Goal: Task Accomplishment & Management: Use online tool/utility

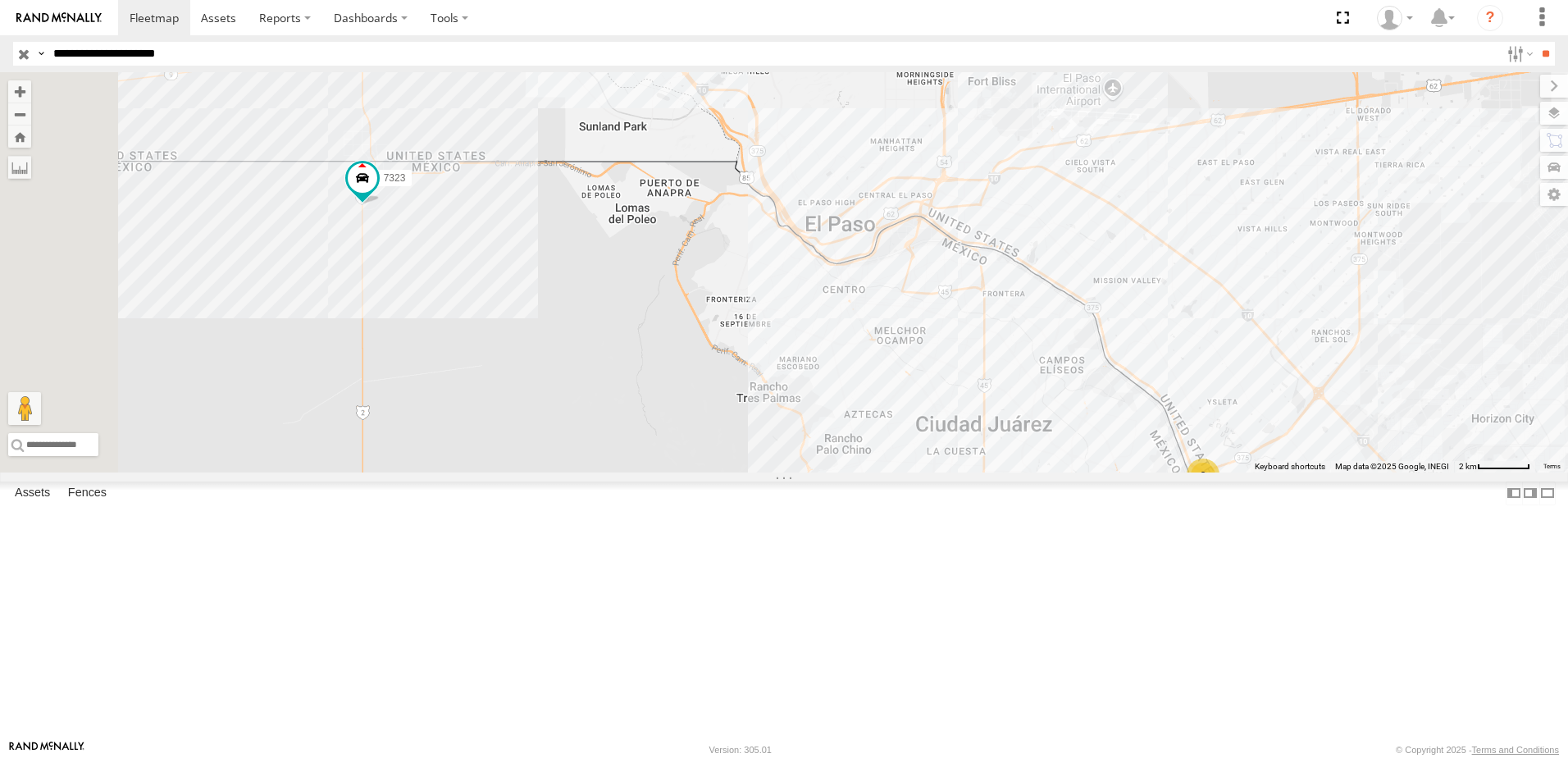
drag, startPoint x: 1064, startPoint y: 461, endPoint x: 992, endPoint y: 328, distance: 151.2
click at [994, 328] on div "7323 3 338" at bounding box center [784, 273] width 1568 height 401
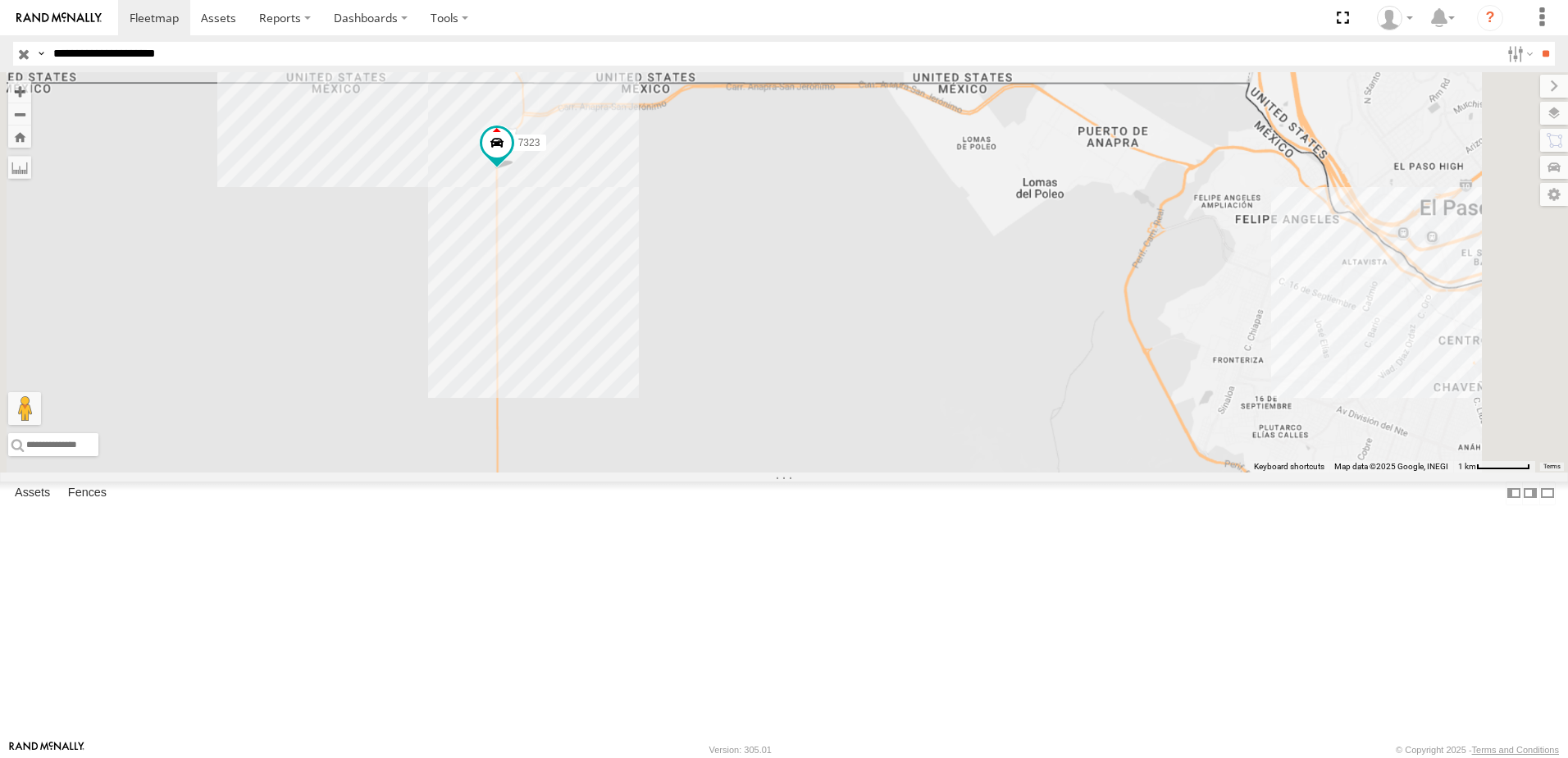
drag, startPoint x: 1076, startPoint y: 538, endPoint x: 981, endPoint y: 425, distance: 147.6
click at [985, 436] on div "7323 338" at bounding box center [784, 273] width 1568 height 401
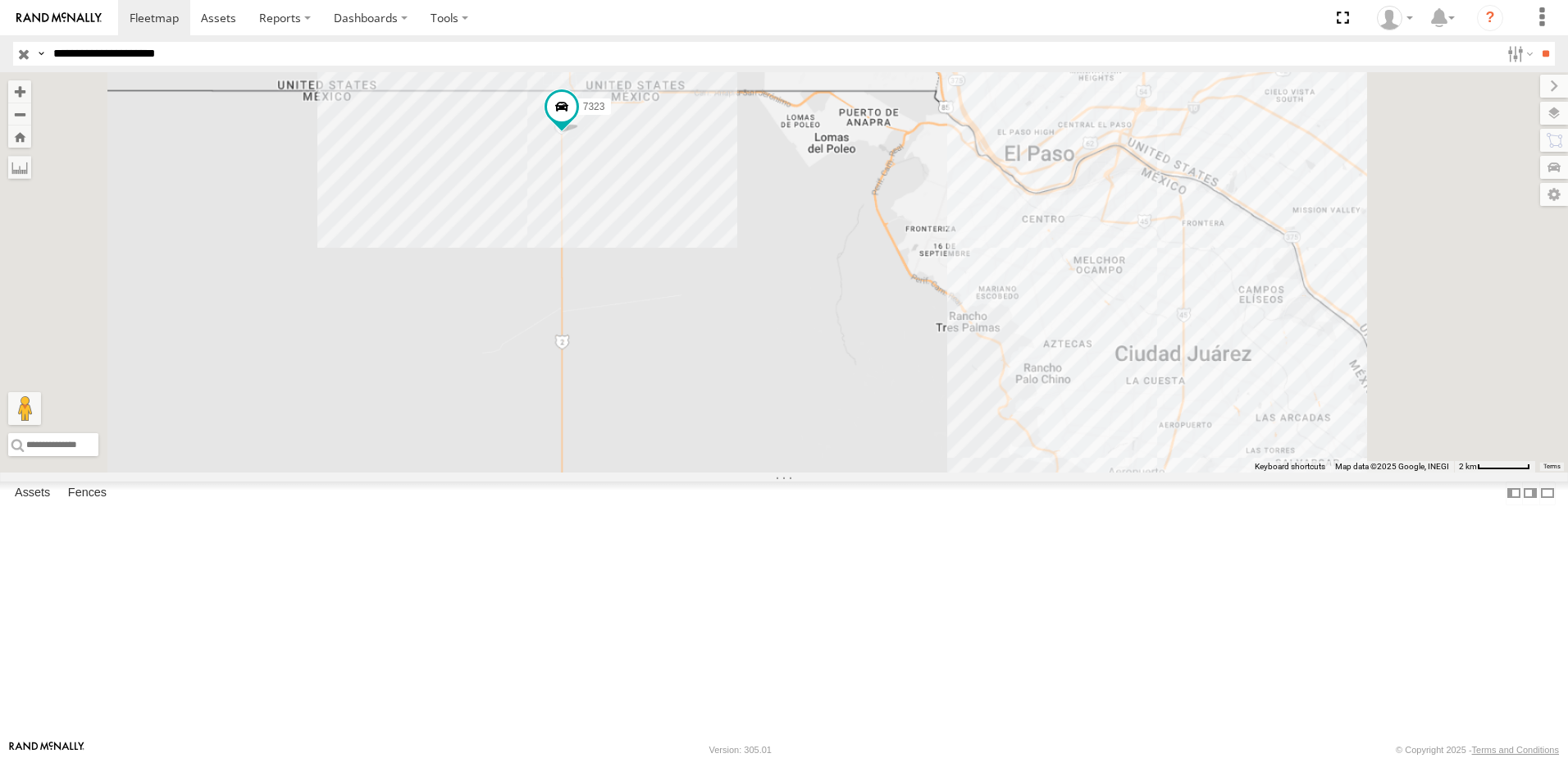
drag, startPoint x: 1183, startPoint y: 489, endPoint x: 1087, endPoint y: 436, distance: 109.7
click at [1093, 438] on div "7323 338" at bounding box center [784, 273] width 1568 height 401
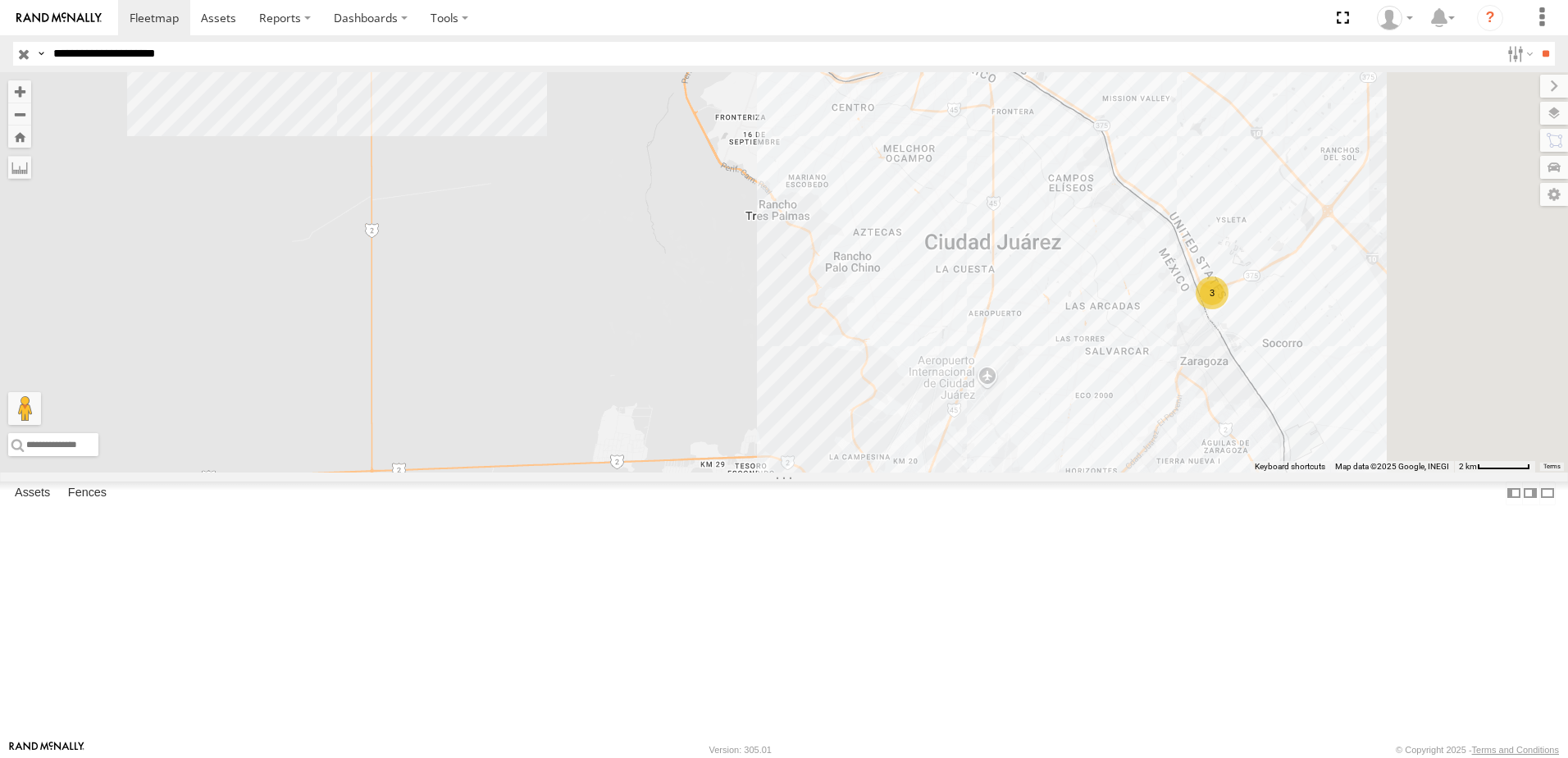
drag, startPoint x: 1257, startPoint y: 480, endPoint x: 1173, endPoint y: 444, distance: 91.4
click at [1173, 446] on div "7323 338 3" at bounding box center [784, 273] width 1568 height 401
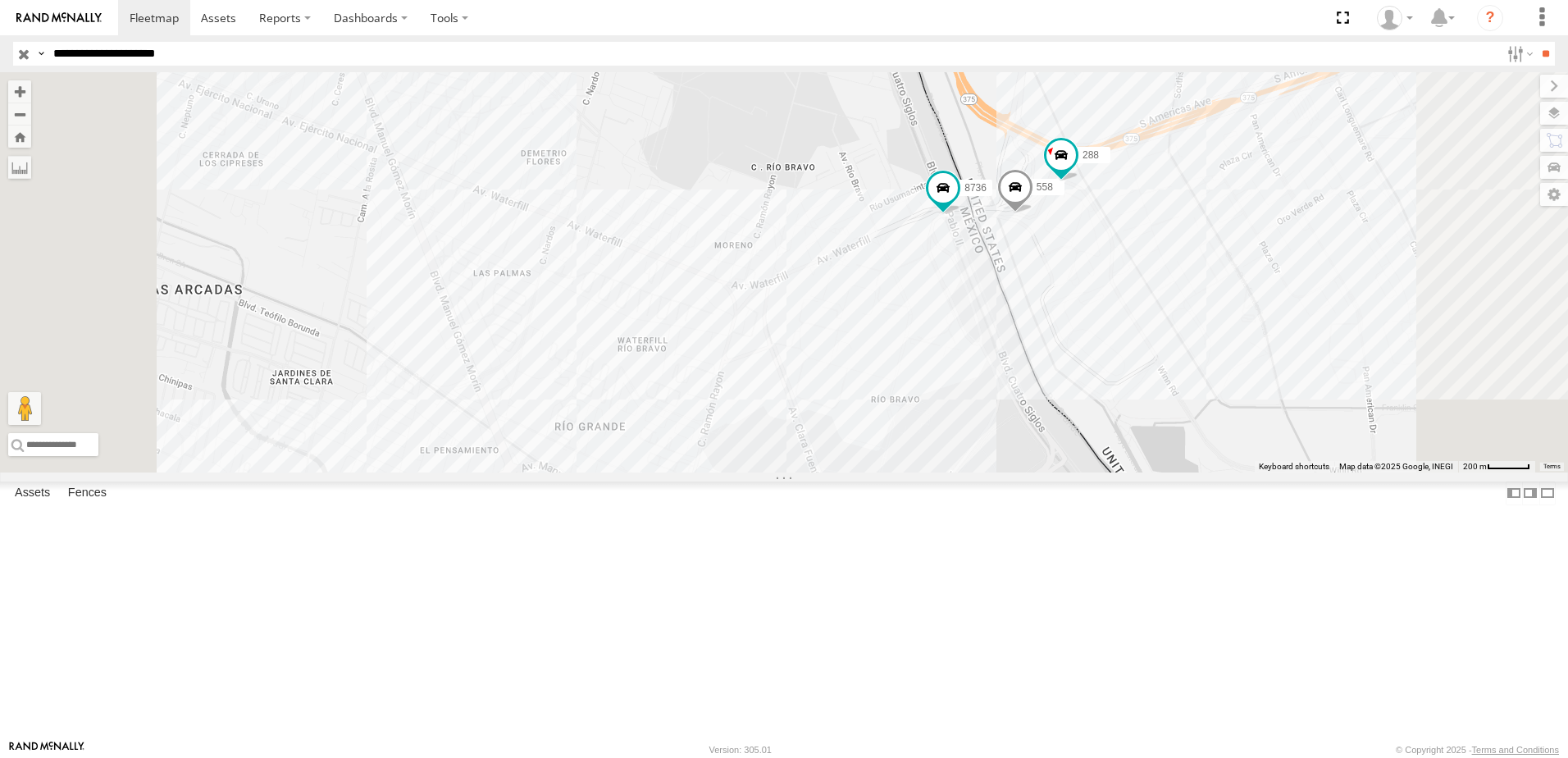
drag, startPoint x: 1060, startPoint y: 481, endPoint x: 1083, endPoint y: 420, distance: 65.2
click at [1074, 439] on div "7323 338 558 8736 288" at bounding box center [784, 273] width 1568 height 401
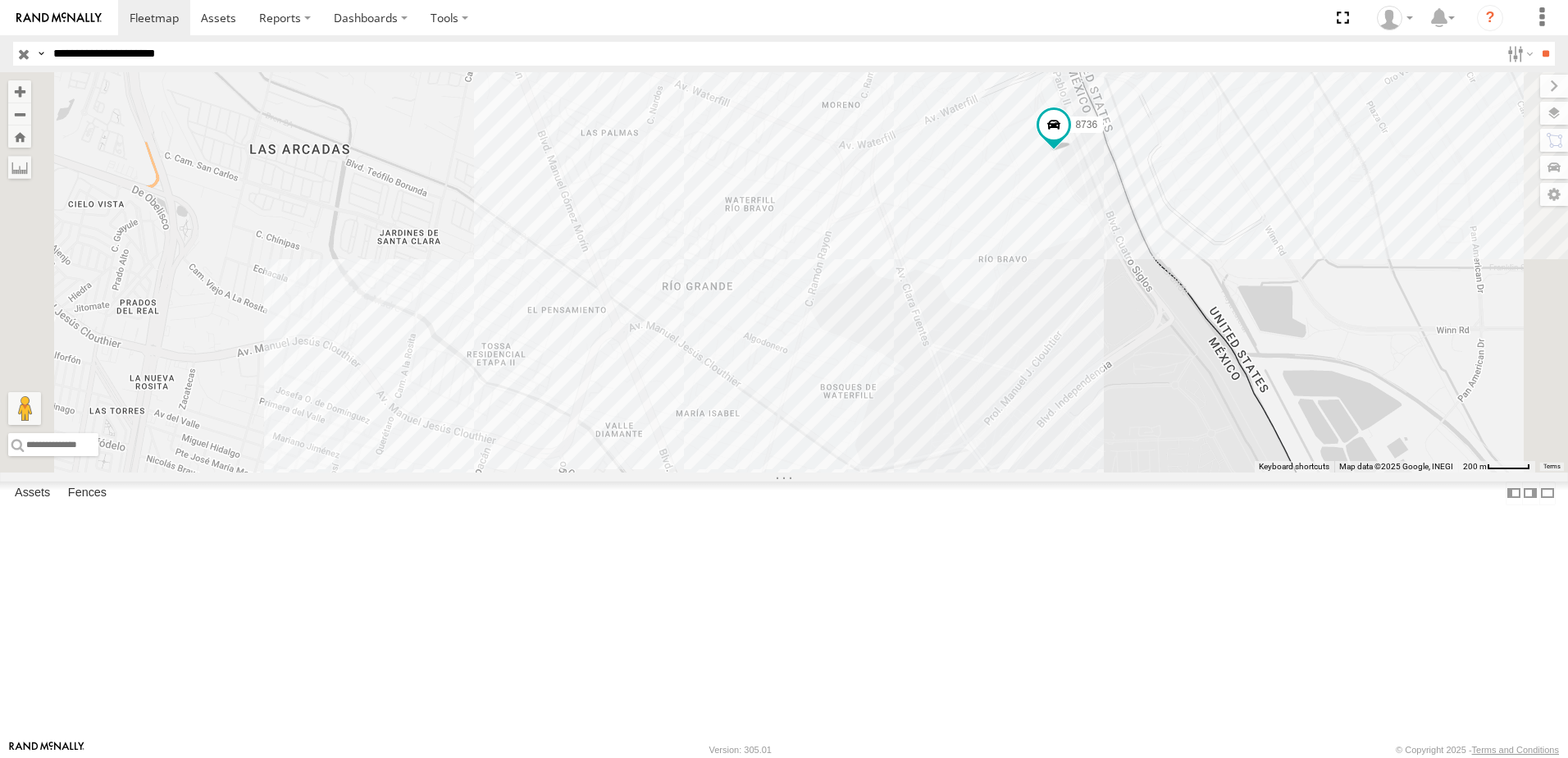
drag, startPoint x: 1007, startPoint y: 384, endPoint x: 1141, endPoint y: 498, distance: 175.9
click at [1174, 473] on div "7323 338 558 8736 288" at bounding box center [784, 273] width 1568 height 401
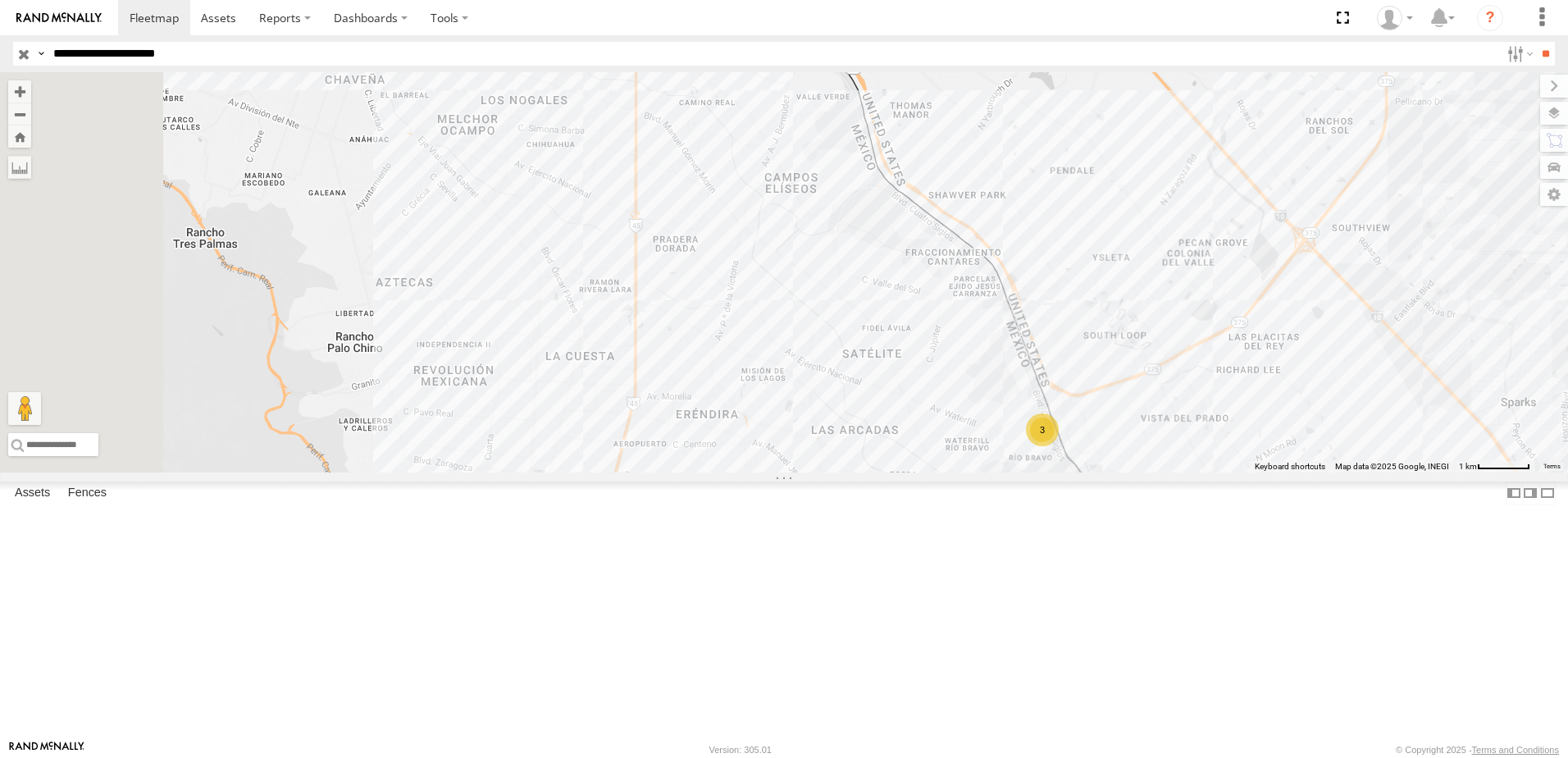
drag, startPoint x: 906, startPoint y: 427, endPoint x: 1081, endPoint y: 530, distance: 203.1
click at [1137, 473] on div "7323 338 3" at bounding box center [784, 273] width 1568 height 401
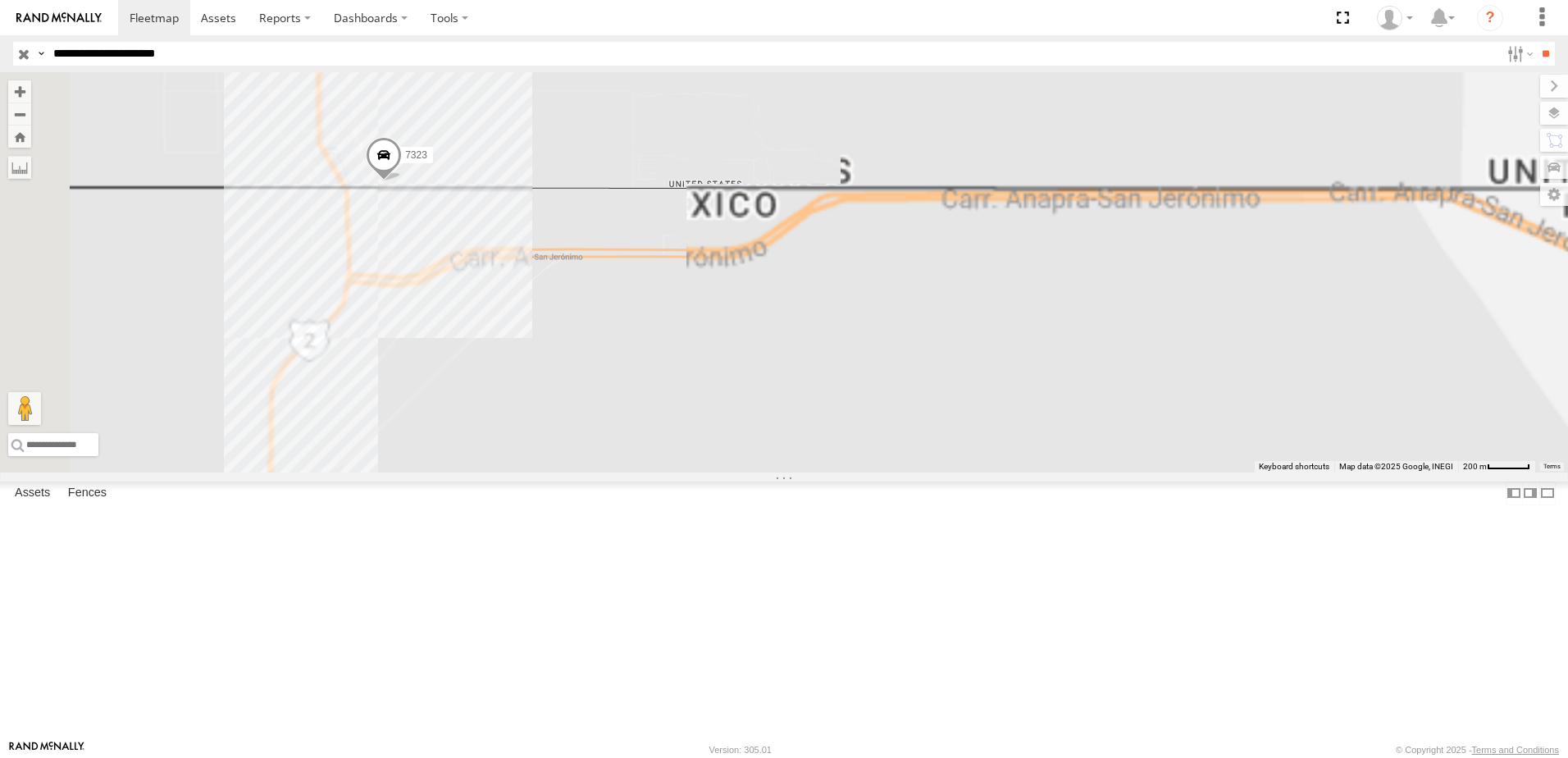
drag, startPoint x: 600, startPoint y: 293, endPoint x: 704, endPoint y: 308, distance: 105.1
click at [704, 308] on div "7323 338" at bounding box center [784, 273] width 1568 height 401
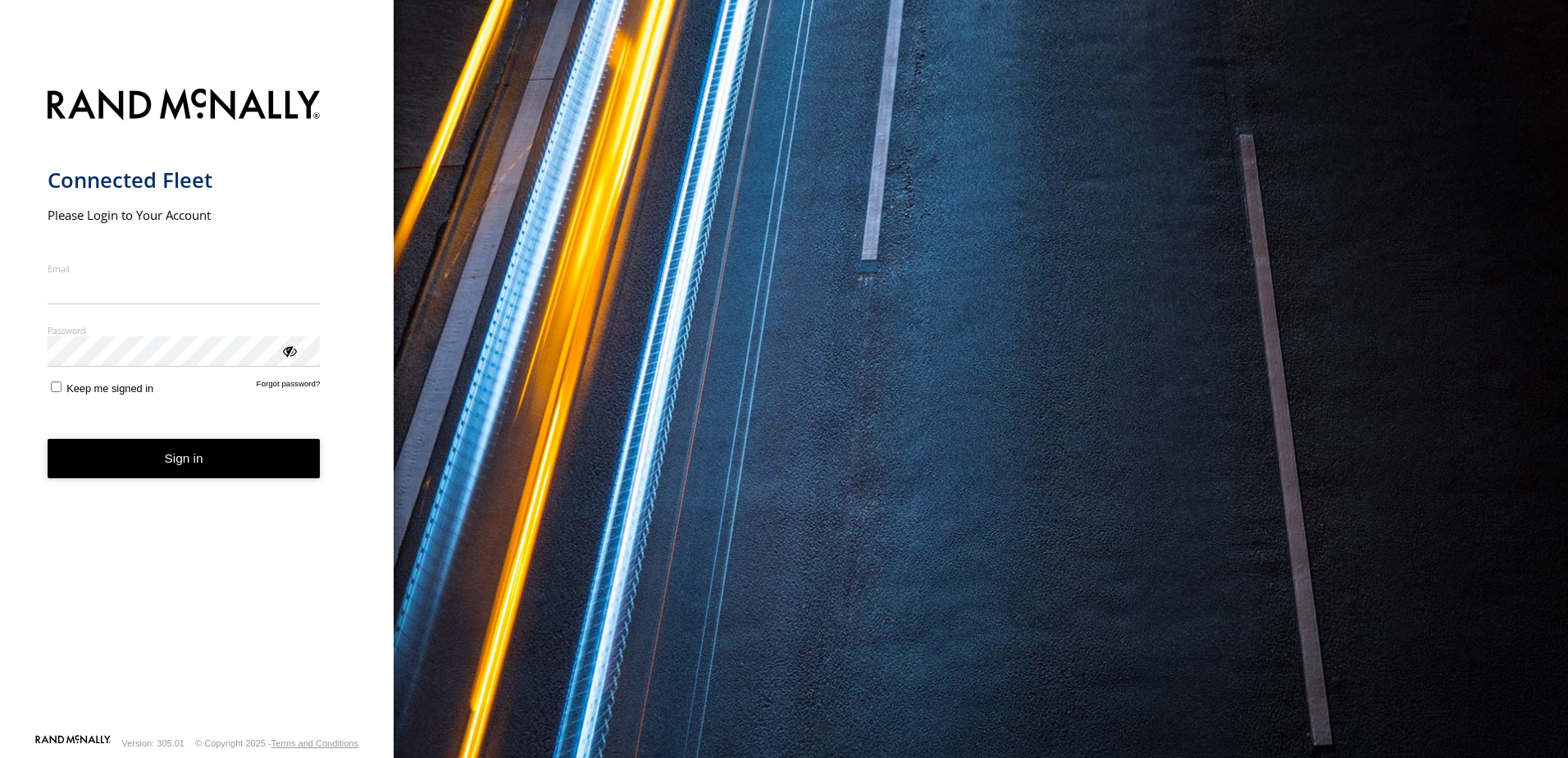
type input "**********"
click at [173, 467] on button "Sign in" at bounding box center [184, 458] width 273 height 41
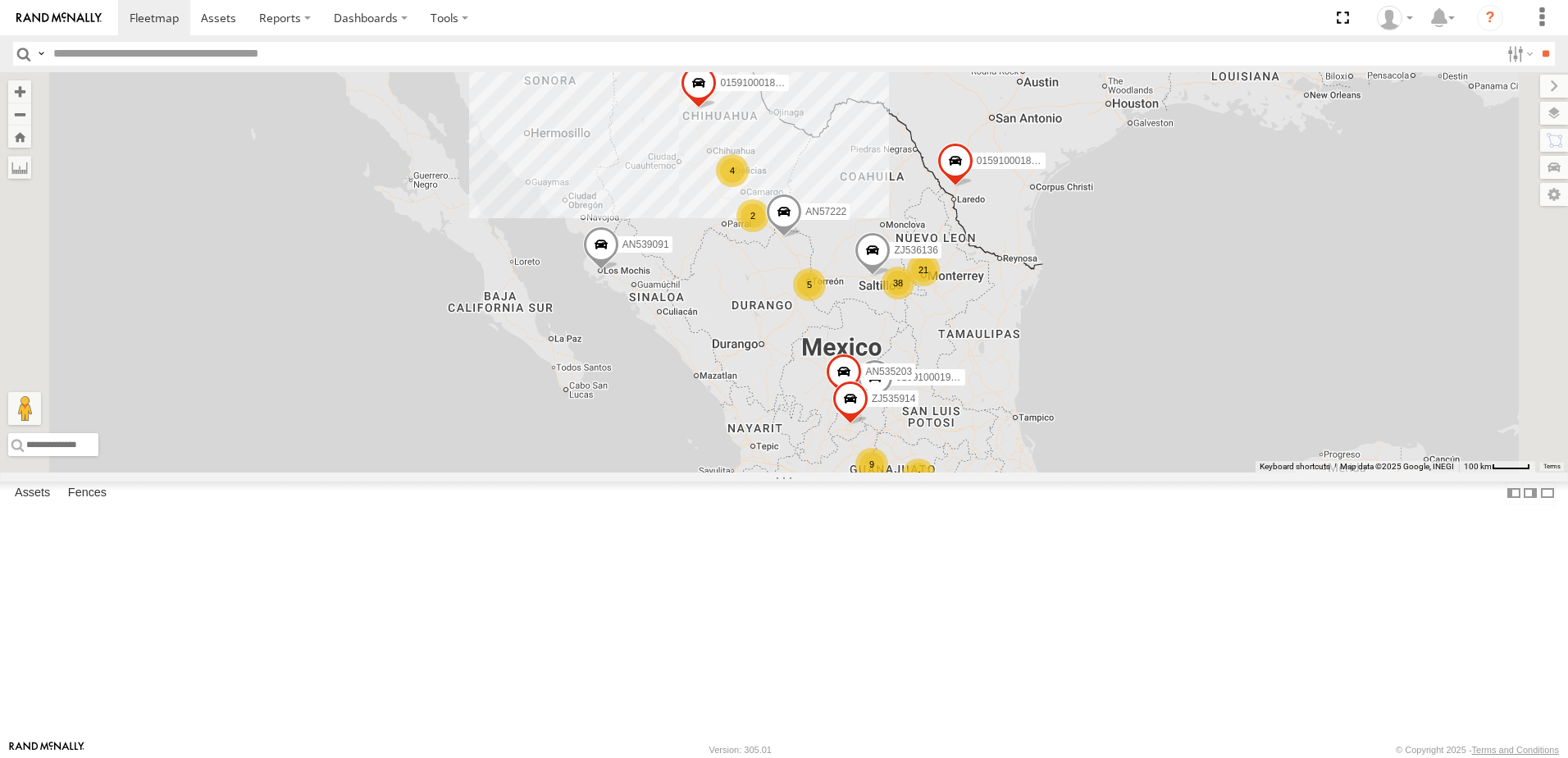
click at [132, 64] on input "text" at bounding box center [773, 53] width 1453 height 23
click at [41, 56] on label at bounding box center [41, 53] width 14 height 23
click at [34, 66] on label "Asset Label" at bounding box center [34, 53] width 0 height 23
click at [121, 53] on input "text" at bounding box center [773, 53] width 1453 height 23
click at [1536, 42] on input "**" at bounding box center [1545, 53] width 19 height 23
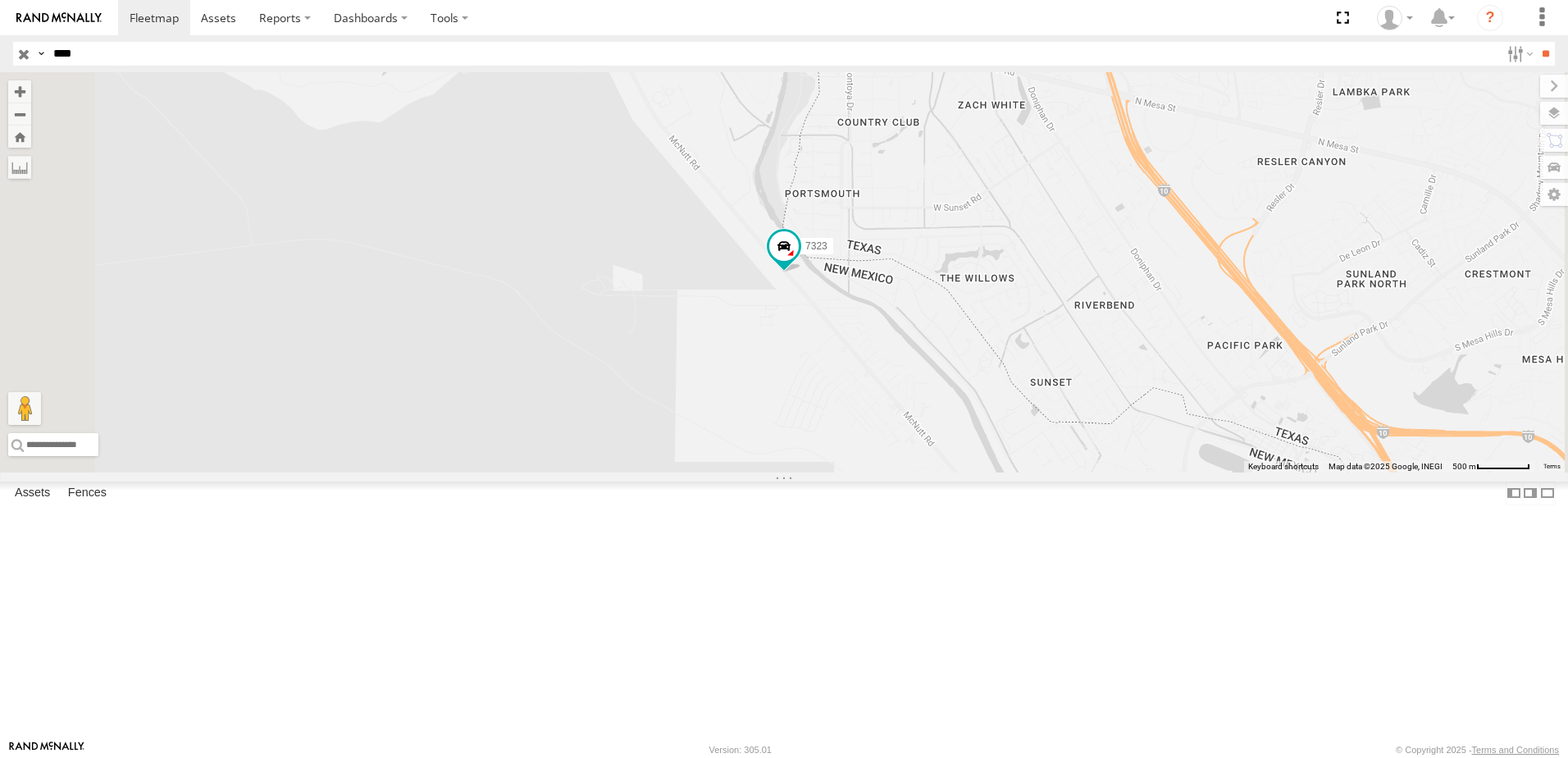
click at [0, 0] on div "7323 Locales [PERSON_NAME][GEOGRAPHIC_DATA] 31.8237 -106.60514 Video" at bounding box center [0, 0] width 0 height 0
click at [0, 0] on div "7323" at bounding box center [0, 0] width 0 height 0
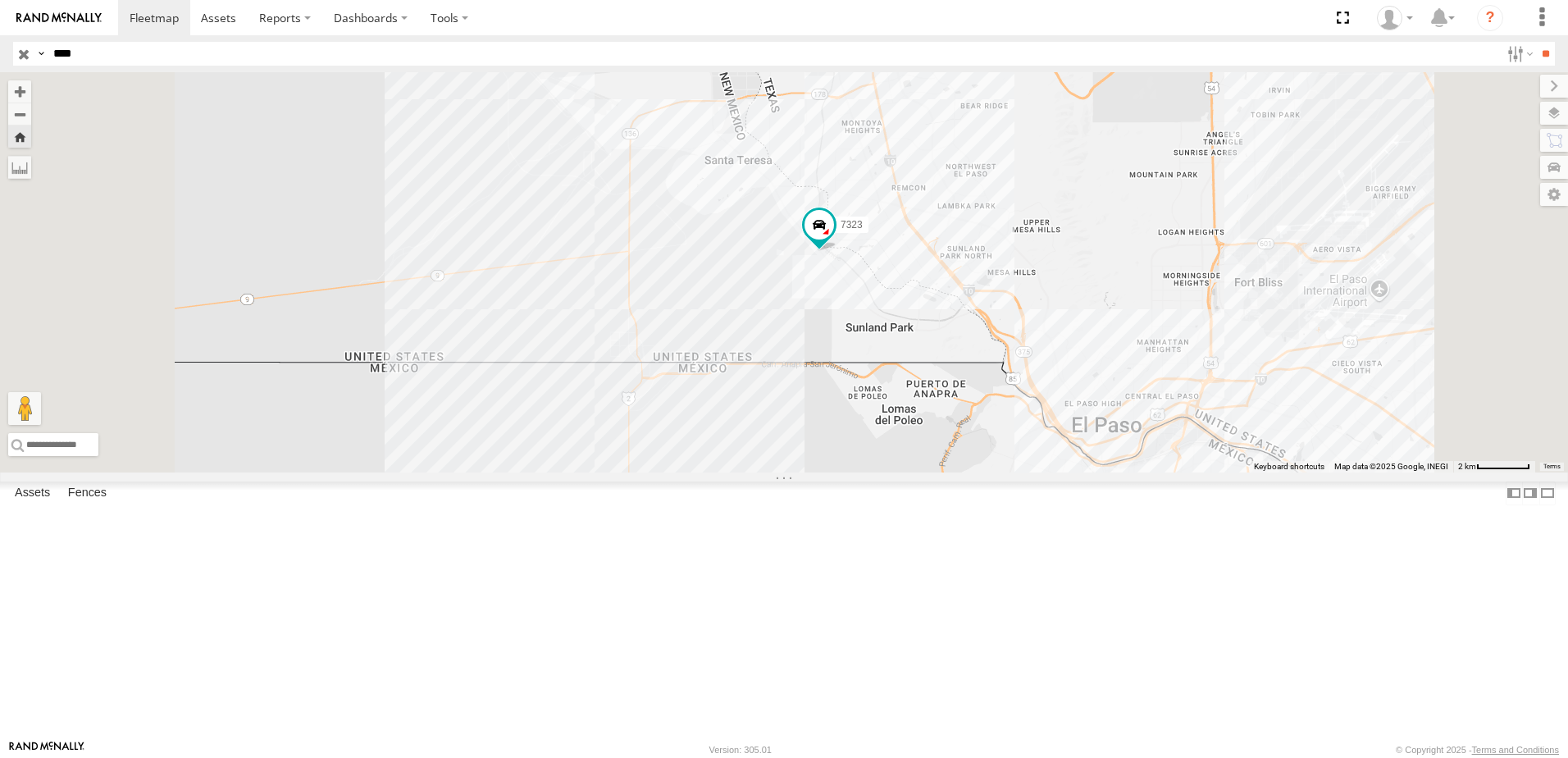
drag, startPoint x: 1097, startPoint y: 641, endPoint x: 1071, endPoint y: 474, distance: 169.0
click at [1071, 473] on div "7323" at bounding box center [784, 273] width 1568 height 401
click at [159, 69] on header "Search Query Asset ID Asset Label Registration Manufacturer Model VIN Job ID IP" at bounding box center [784, 53] width 1568 height 37
click at [147, 59] on input "****" at bounding box center [773, 53] width 1453 height 23
click at [1536, 42] on input "**" at bounding box center [1545, 53] width 19 height 23
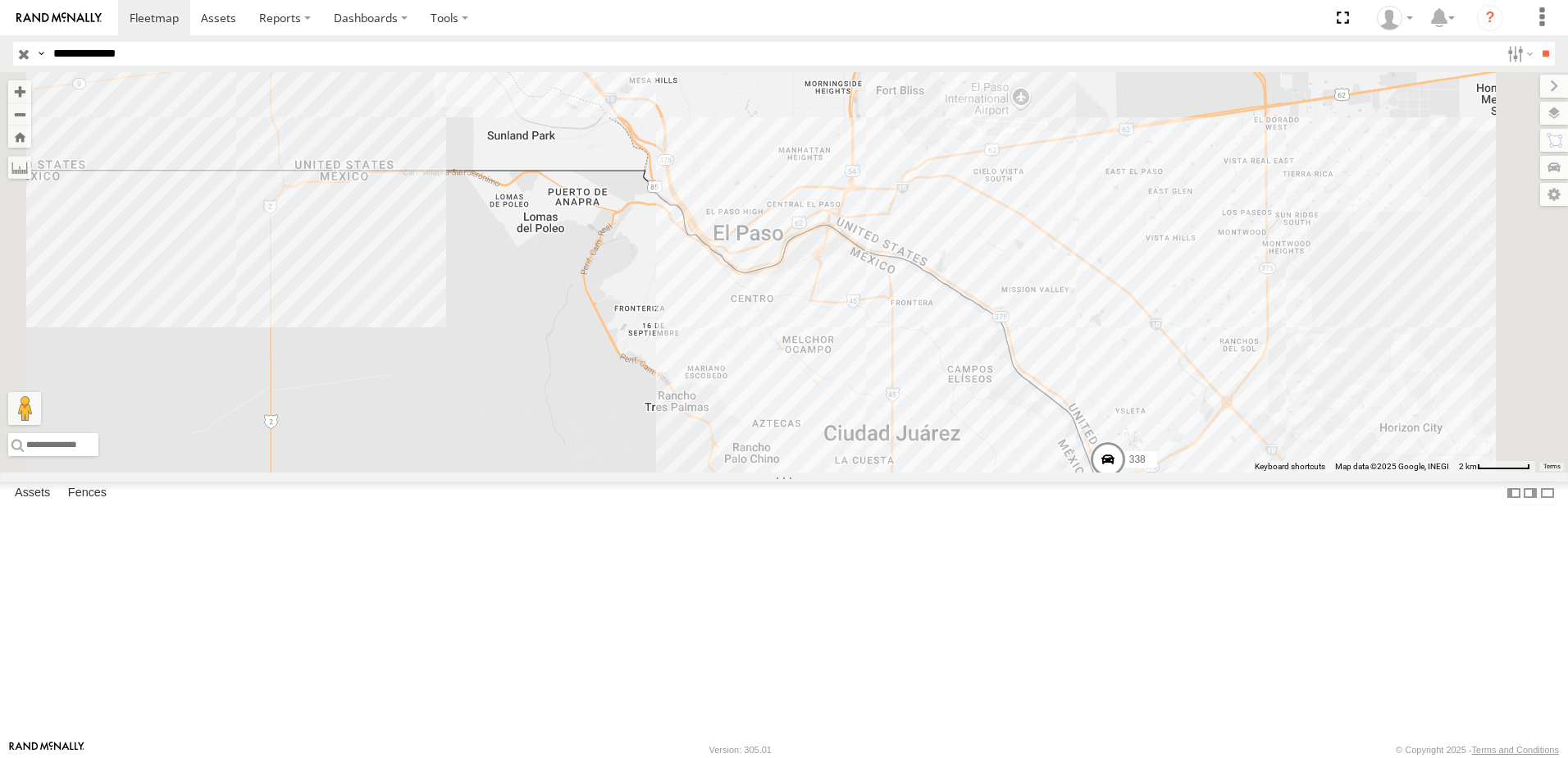
click at [1536, 42] on input "**" at bounding box center [1545, 53] width 19 height 23
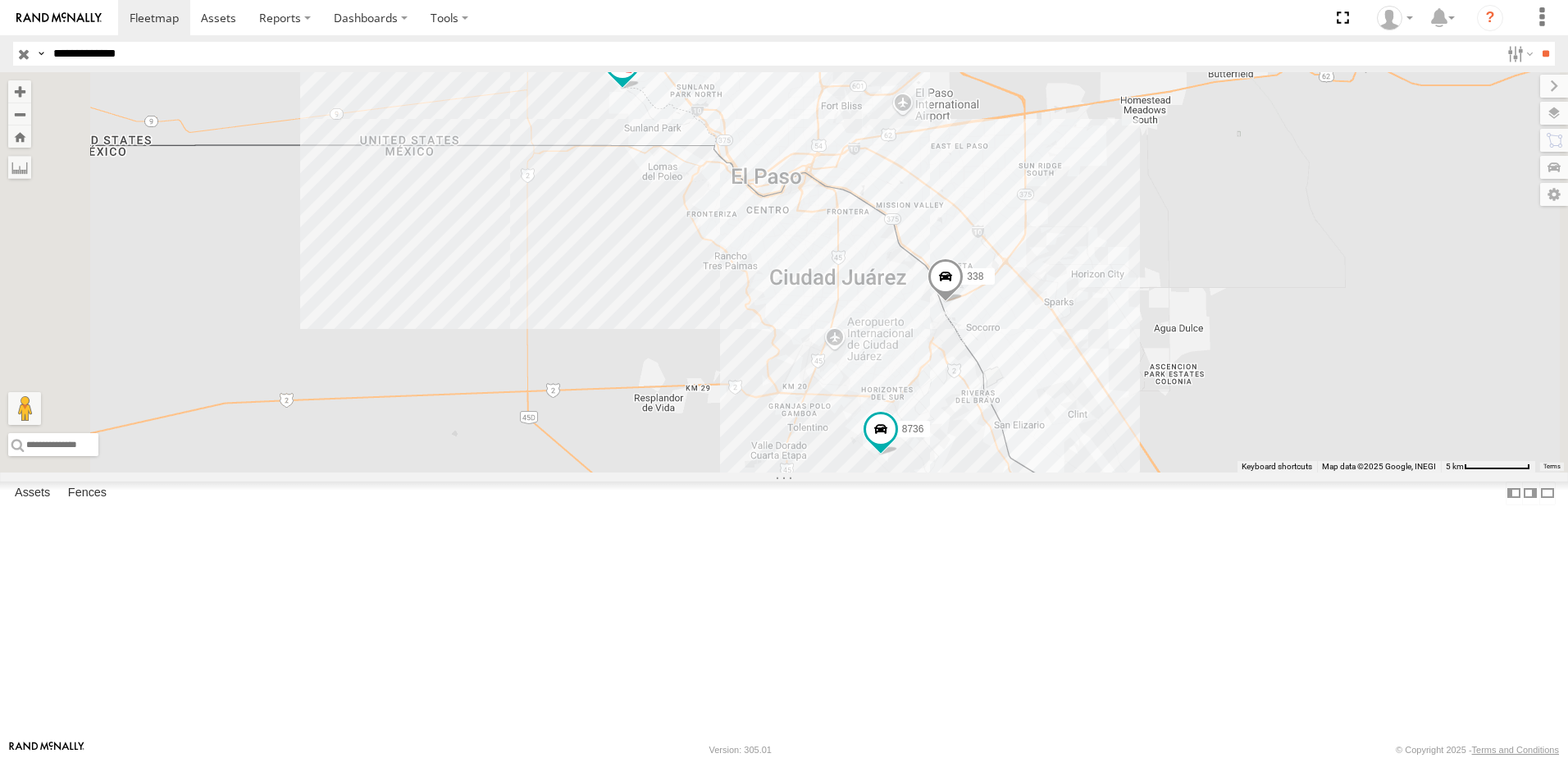
click at [0, 0] on div "BASE 7" at bounding box center [0, 0] width 0 height 0
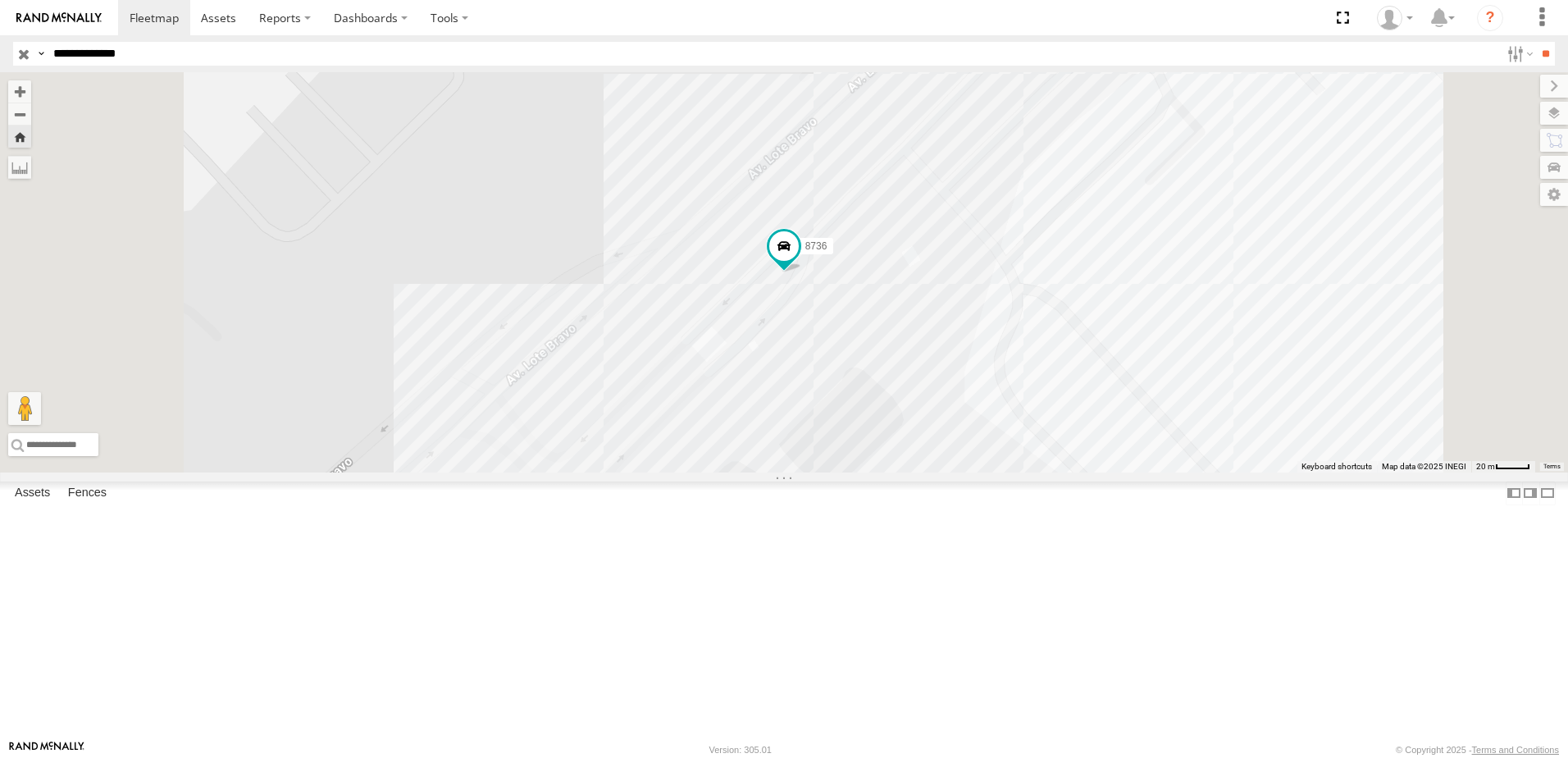
click at [248, 41] on header "Search Query Asset ID Asset Label Registration Manufacturer Model VIN Job ID IP" at bounding box center [784, 53] width 1568 height 37
click at [212, 57] on input "**********" at bounding box center [773, 53] width 1453 height 23
type input "**********"
click at [1536, 42] on input "**" at bounding box center [1545, 53] width 19 height 23
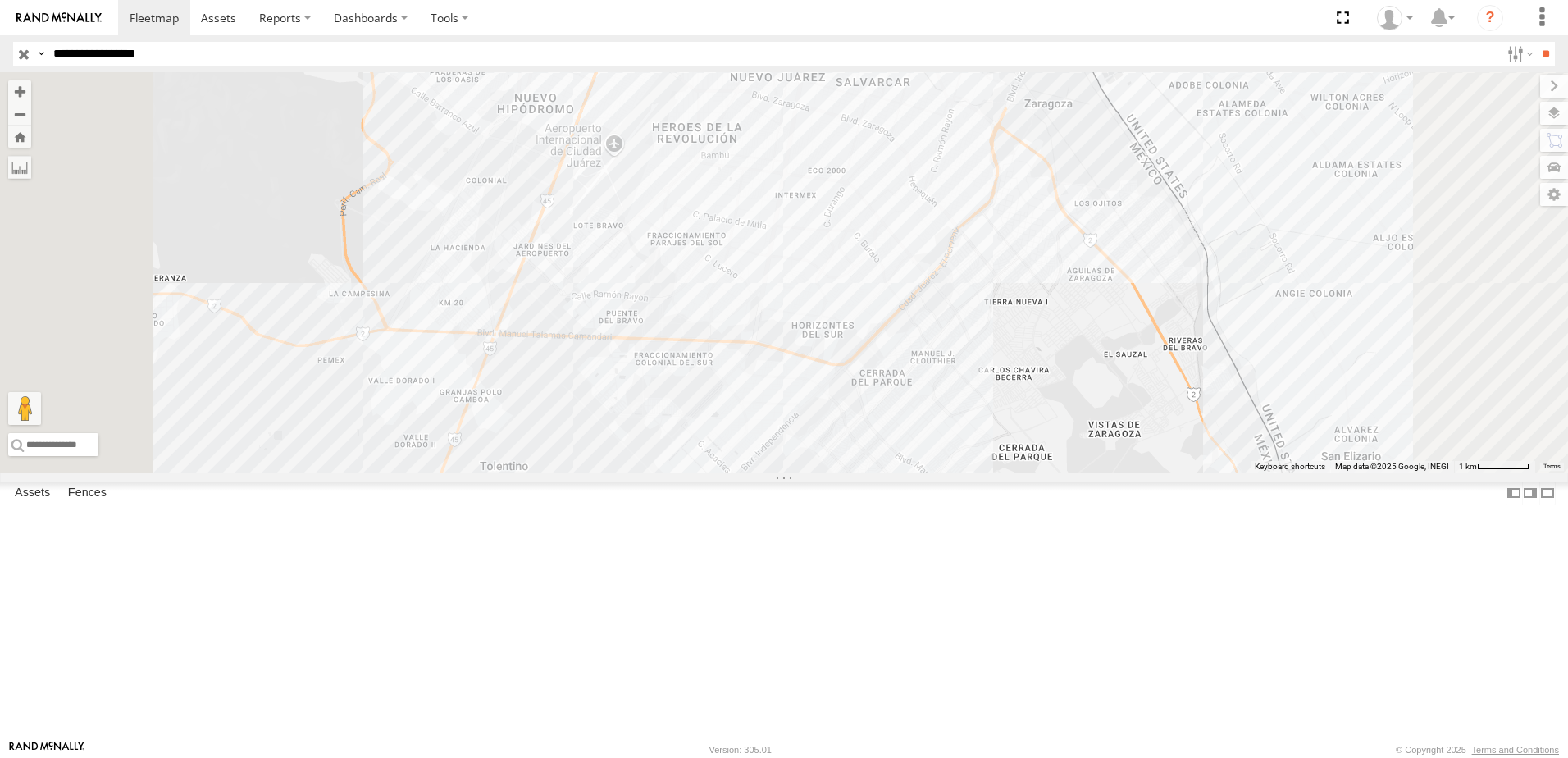
drag, startPoint x: 982, startPoint y: 623, endPoint x: 964, endPoint y: 491, distance: 133.2
click at [964, 473] on div "7323 8736 558 338" at bounding box center [784, 273] width 1568 height 401
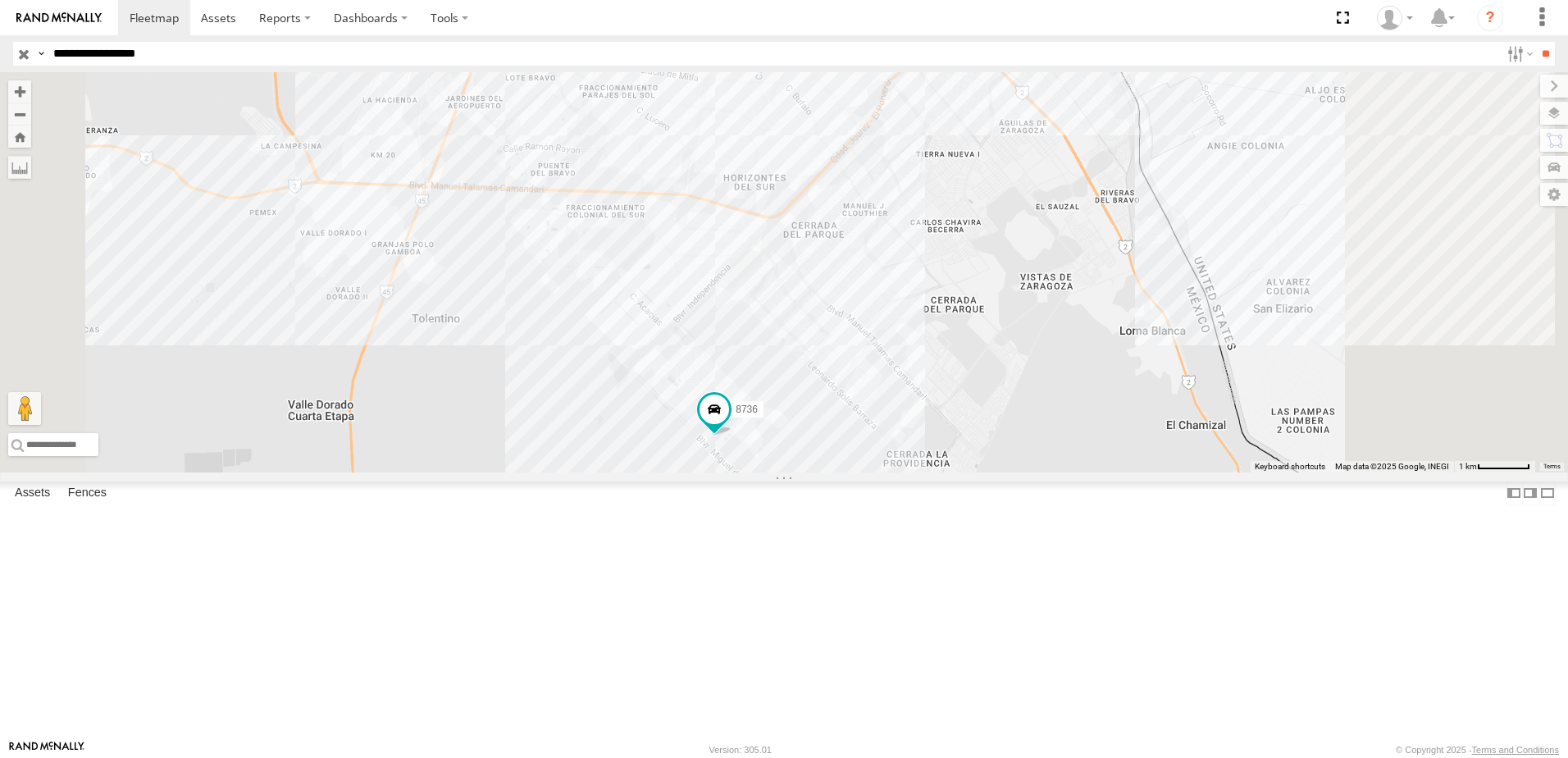
drag, startPoint x: 1050, startPoint y: 408, endPoint x: 1011, endPoint y: 516, distance: 114.8
click at [1012, 473] on div "7323 8736 558 338" at bounding box center [784, 273] width 1568 height 401
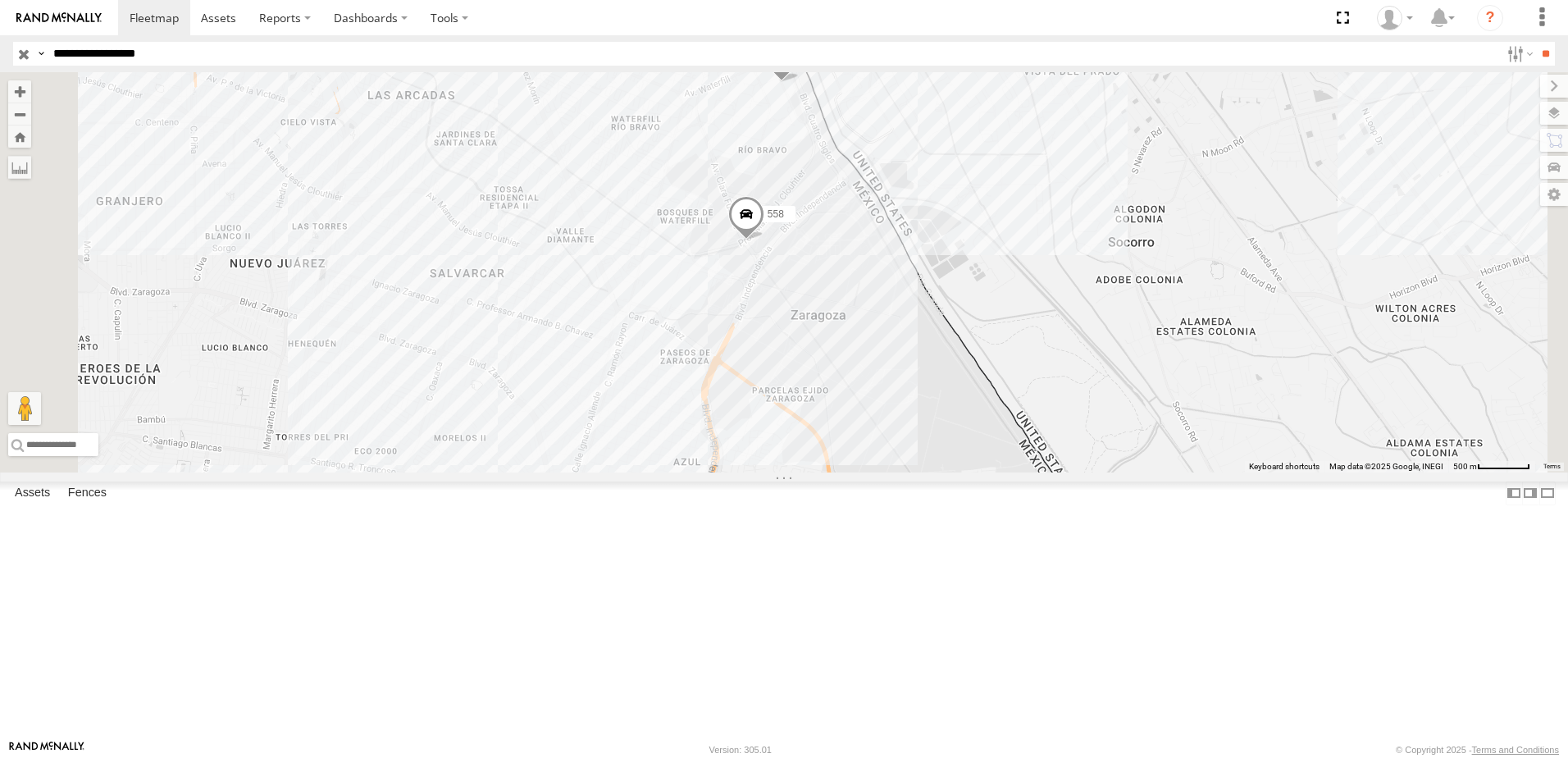
drag, startPoint x: 1106, startPoint y: 555, endPoint x: 1076, endPoint y: 219, distance: 337.3
click at [1076, 219] on div "7323 8736 558 338" at bounding box center [784, 273] width 1568 height 401
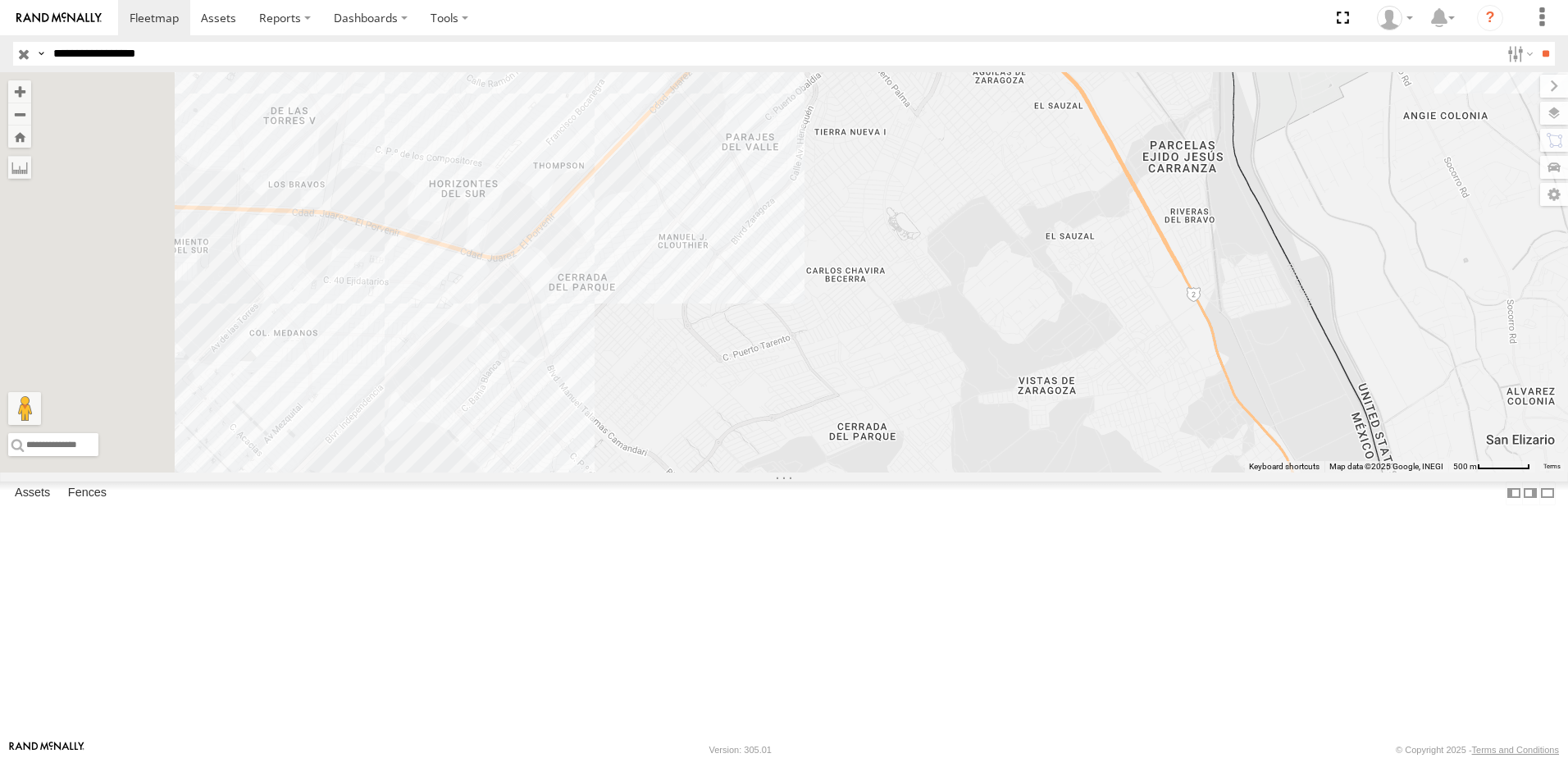
drag, startPoint x: 862, startPoint y: 719, endPoint x: 978, endPoint y: 374, distance: 364.0
click at [978, 374] on div "7323 8736 558 338" at bounding box center [784, 273] width 1568 height 401
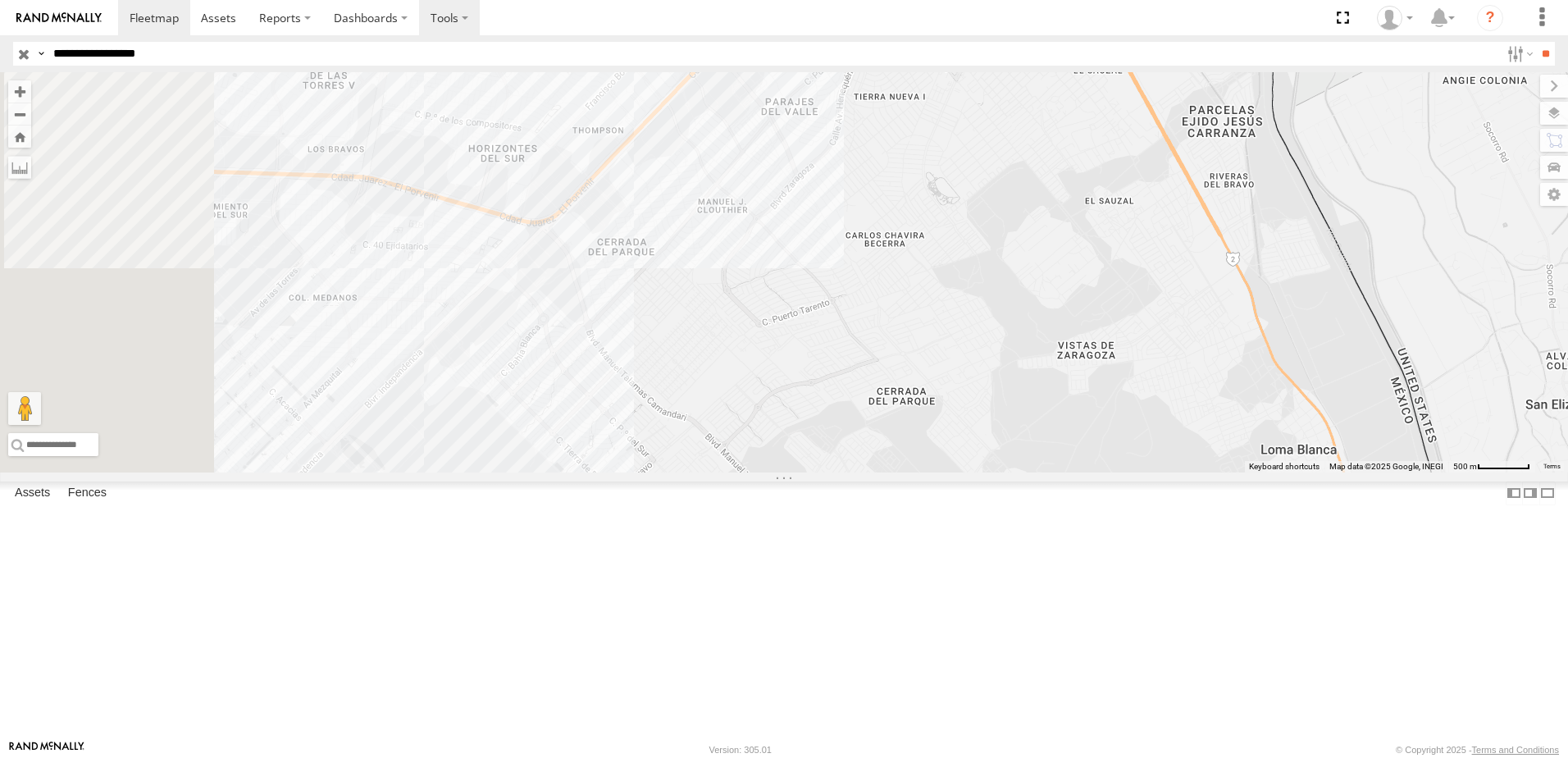
drag, startPoint x: 797, startPoint y: 614, endPoint x: 475, endPoint y: 26, distance: 670.4
click at [846, 473] on div "7323 8736 558 338" at bounding box center [784, 273] width 1568 height 401
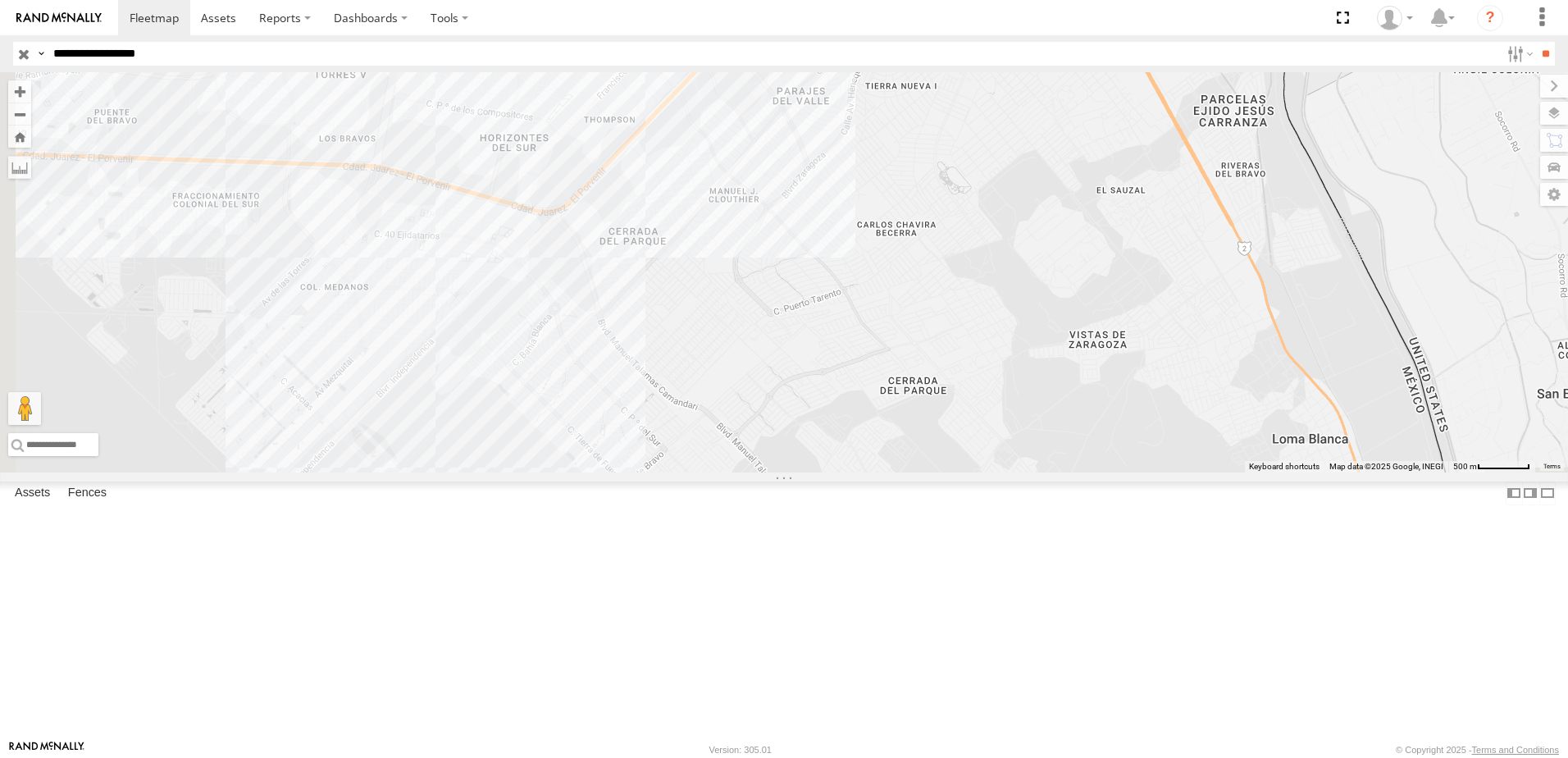
drag, startPoint x: 898, startPoint y: 562, endPoint x: 993, endPoint y: 374, distance: 210.6
click at [993, 374] on div "7323 8736 558 338" at bounding box center [784, 273] width 1568 height 401
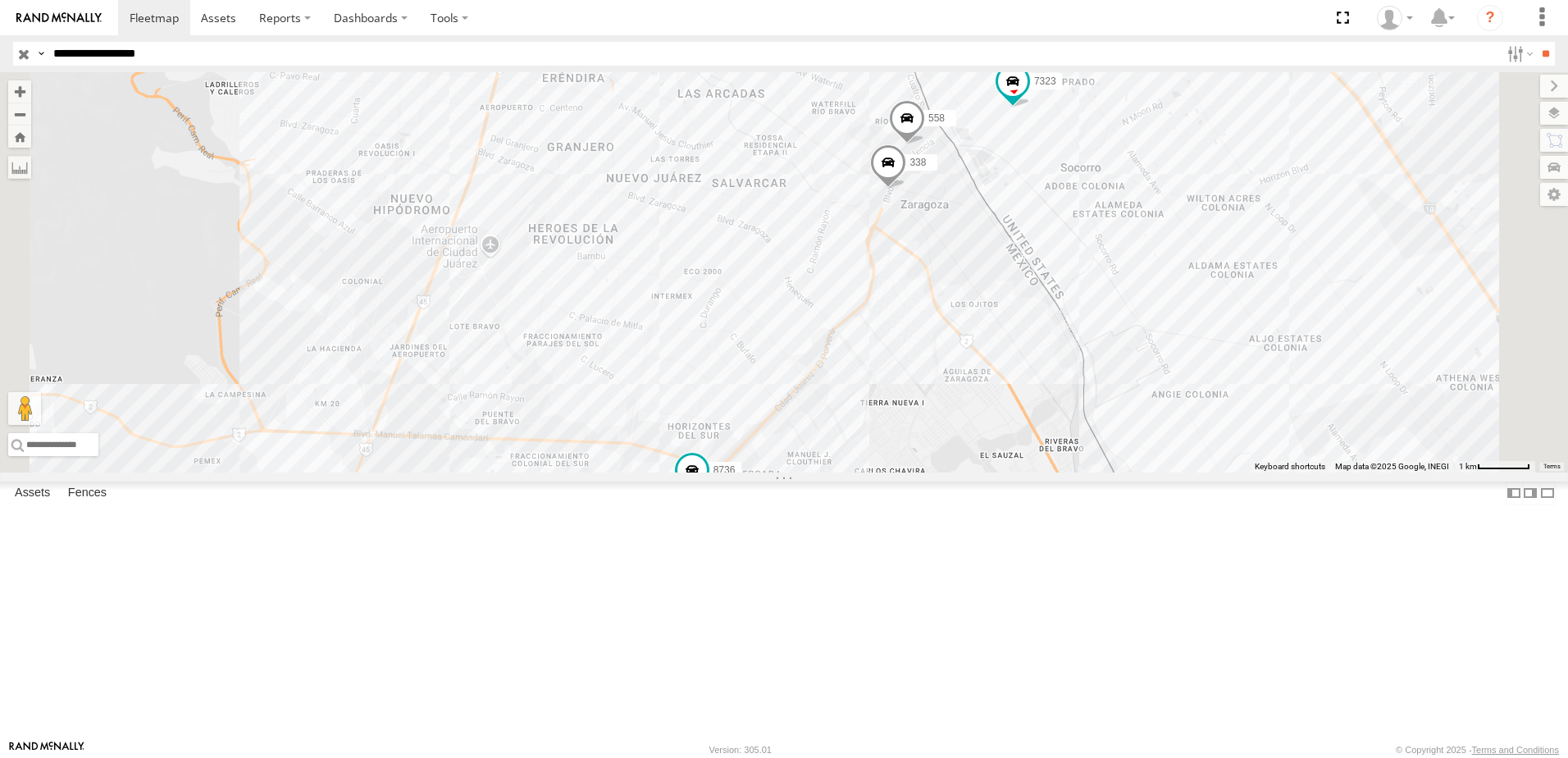
drag, startPoint x: 1155, startPoint y: 437, endPoint x: 1152, endPoint y: 402, distance: 35.1
click at [1153, 444] on div "8736 7323 558 338" at bounding box center [784, 273] width 1568 height 401
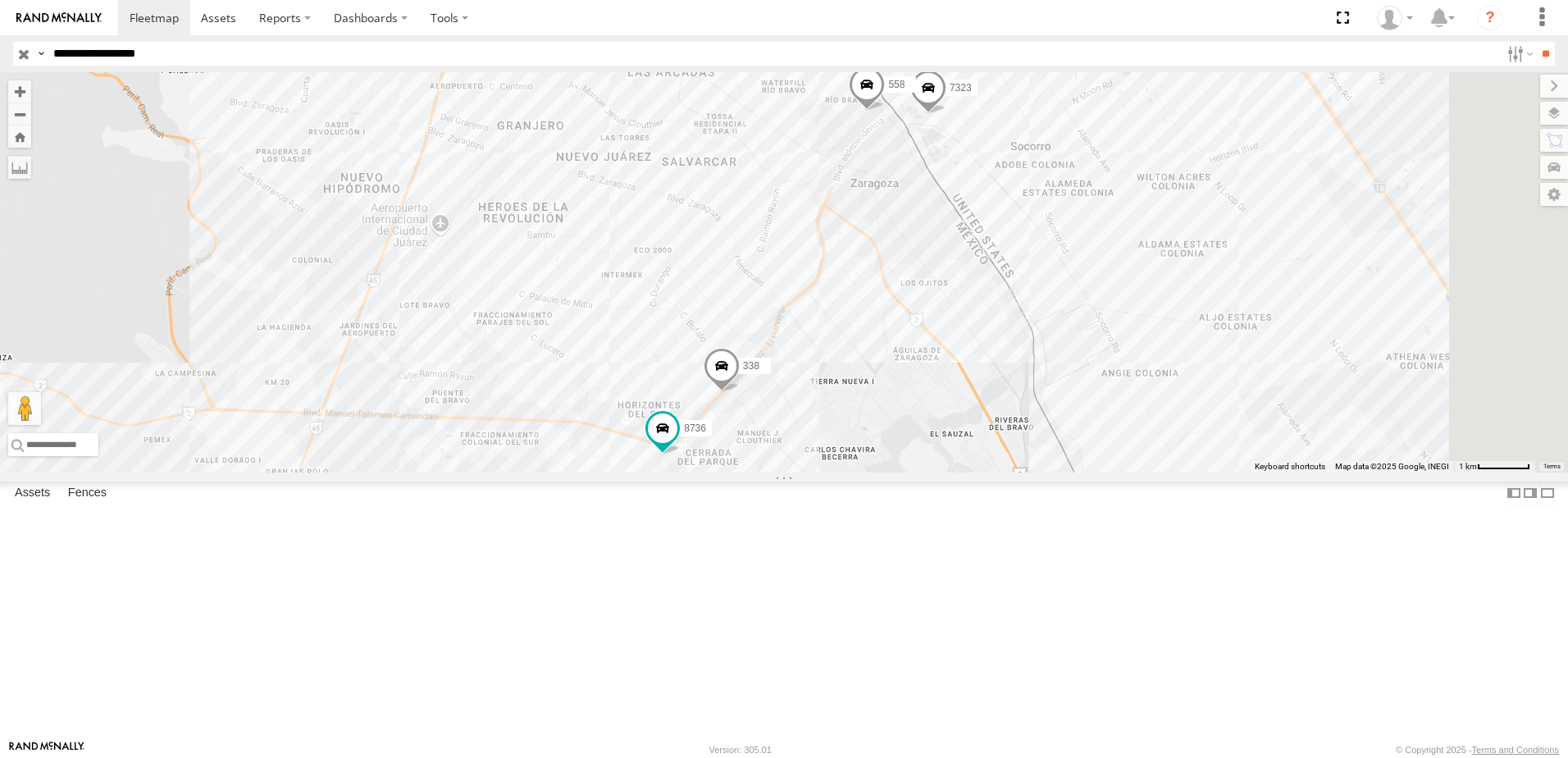
drag, startPoint x: 1090, startPoint y: 236, endPoint x: 1093, endPoint y: 269, distance: 33.1
click at [1093, 269] on div "7323 8736 558 338" at bounding box center [784, 273] width 1568 height 401
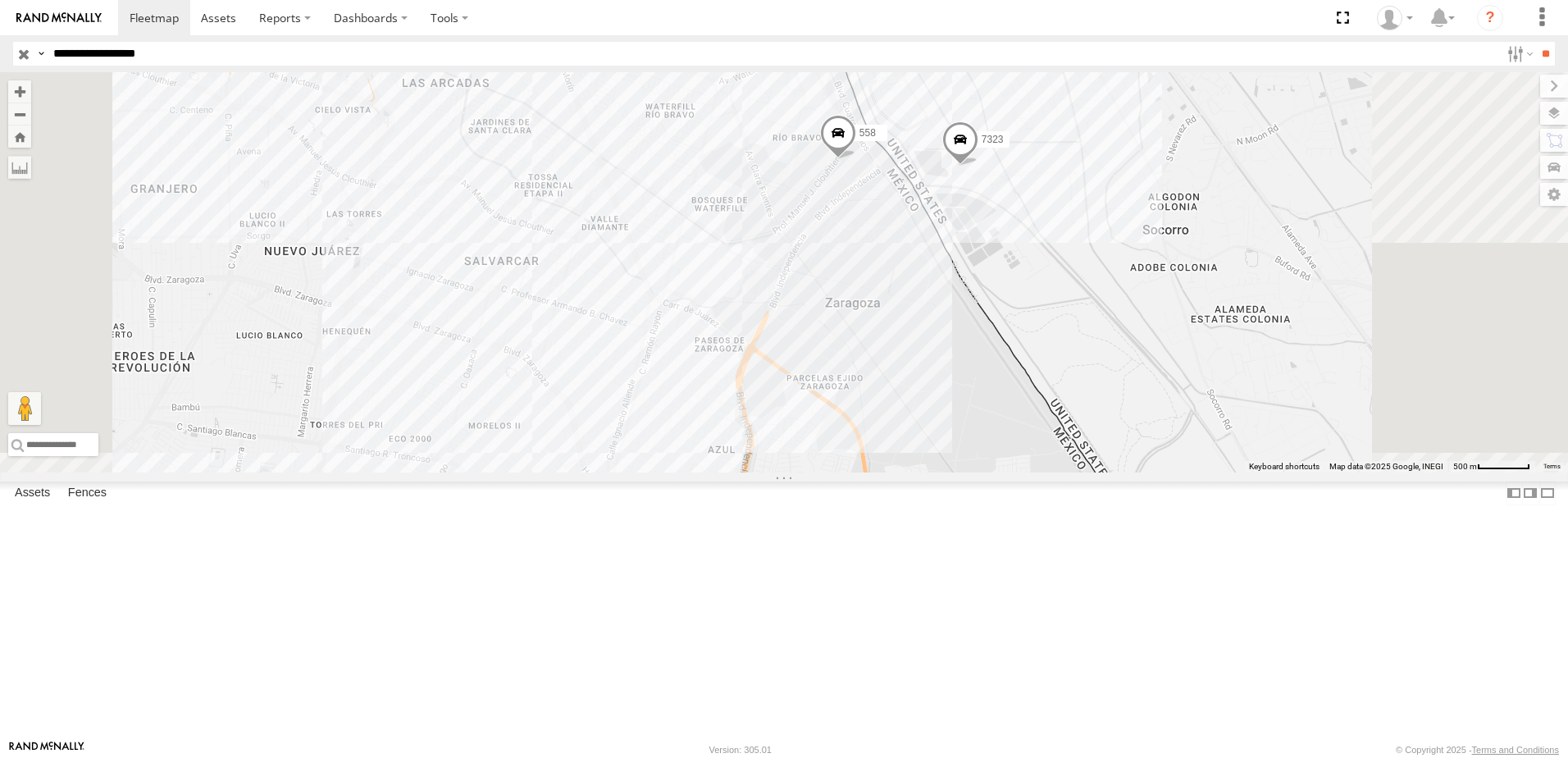
drag, startPoint x: 1093, startPoint y: 269, endPoint x: 664, endPoint y: 105, distance: 459.3
click at [1080, 354] on div "7323 8736 558 338" at bounding box center [784, 273] width 1568 height 401
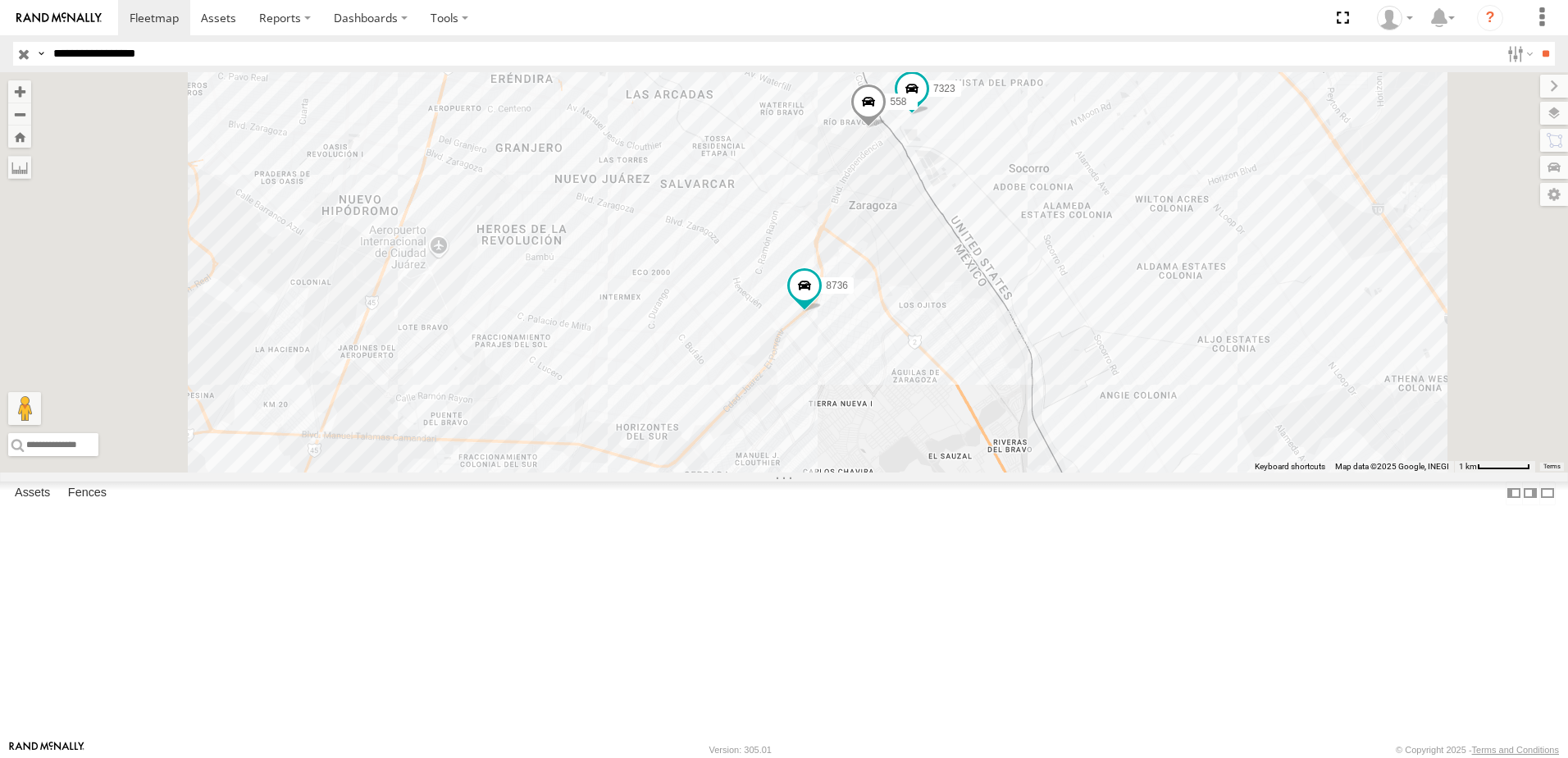
drag, startPoint x: 1012, startPoint y: 305, endPoint x: 1012, endPoint y: 334, distance: 29.0
click at [1012, 334] on div "7323 8736 558 338" at bounding box center [784, 273] width 1568 height 401
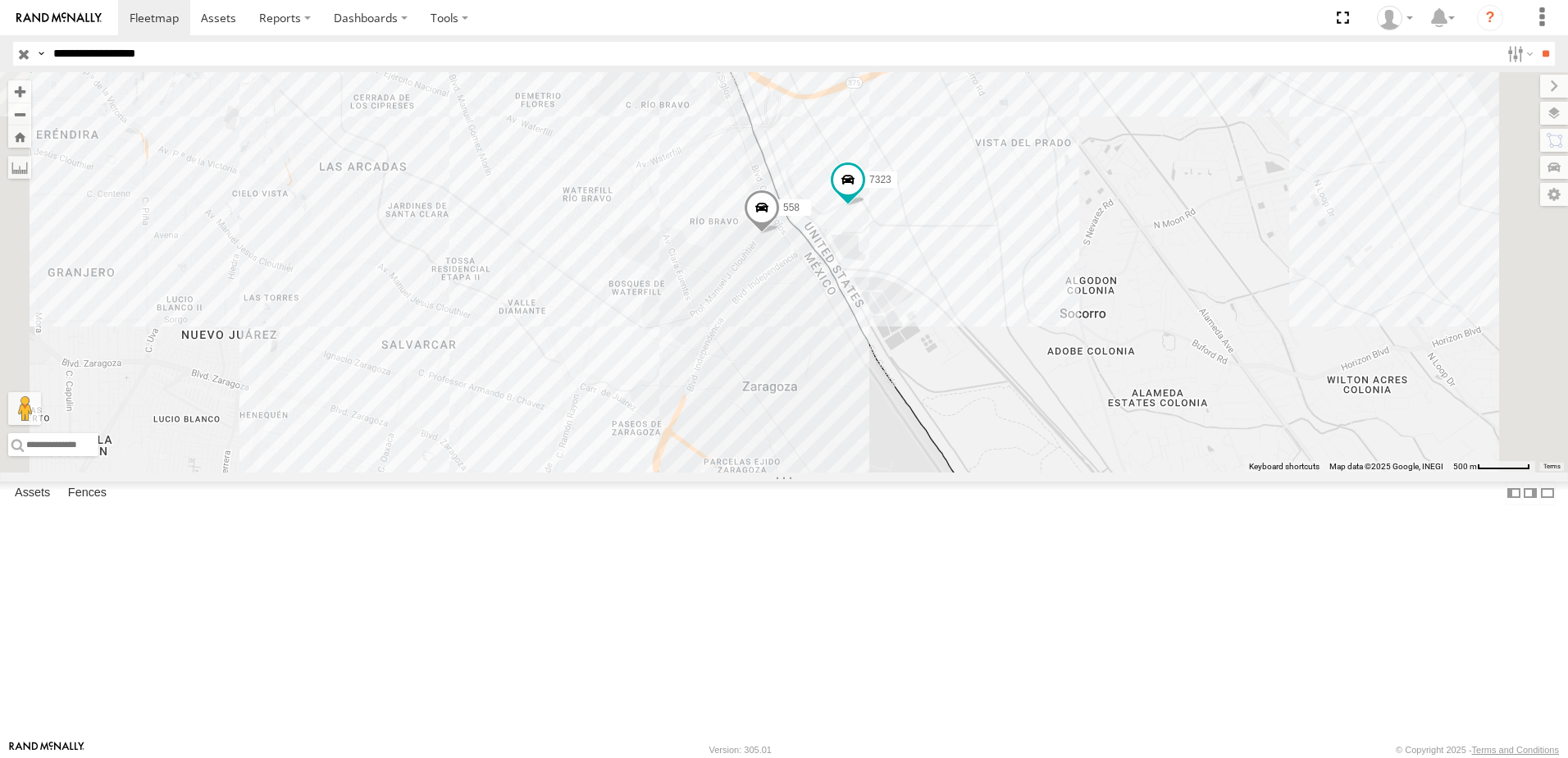
drag, startPoint x: 1135, startPoint y: 275, endPoint x: 1054, endPoint y: 430, distance: 174.9
click at [1087, 429] on div "7323 8736 558 338" at bounding box center [784, 273] width 1568 height 401
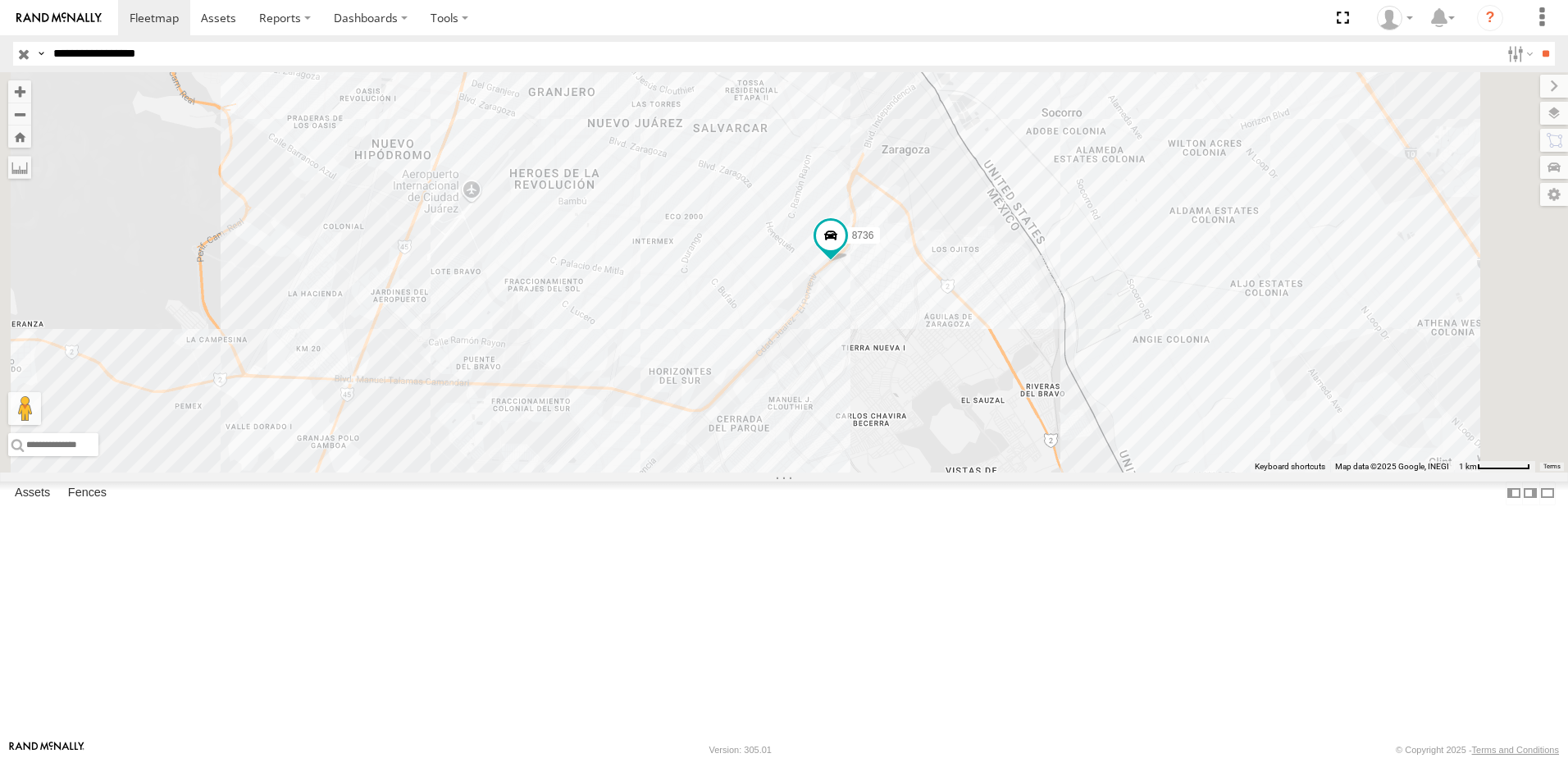
drag, startPoint x: 1234, startPoint y: 221, endPoint x: 1177, endPoint y: 217, distance: 57.1
click at [1228, 229] on div "7323 558 8736 338" at bounding box center [784, 273] width 1568 height 401
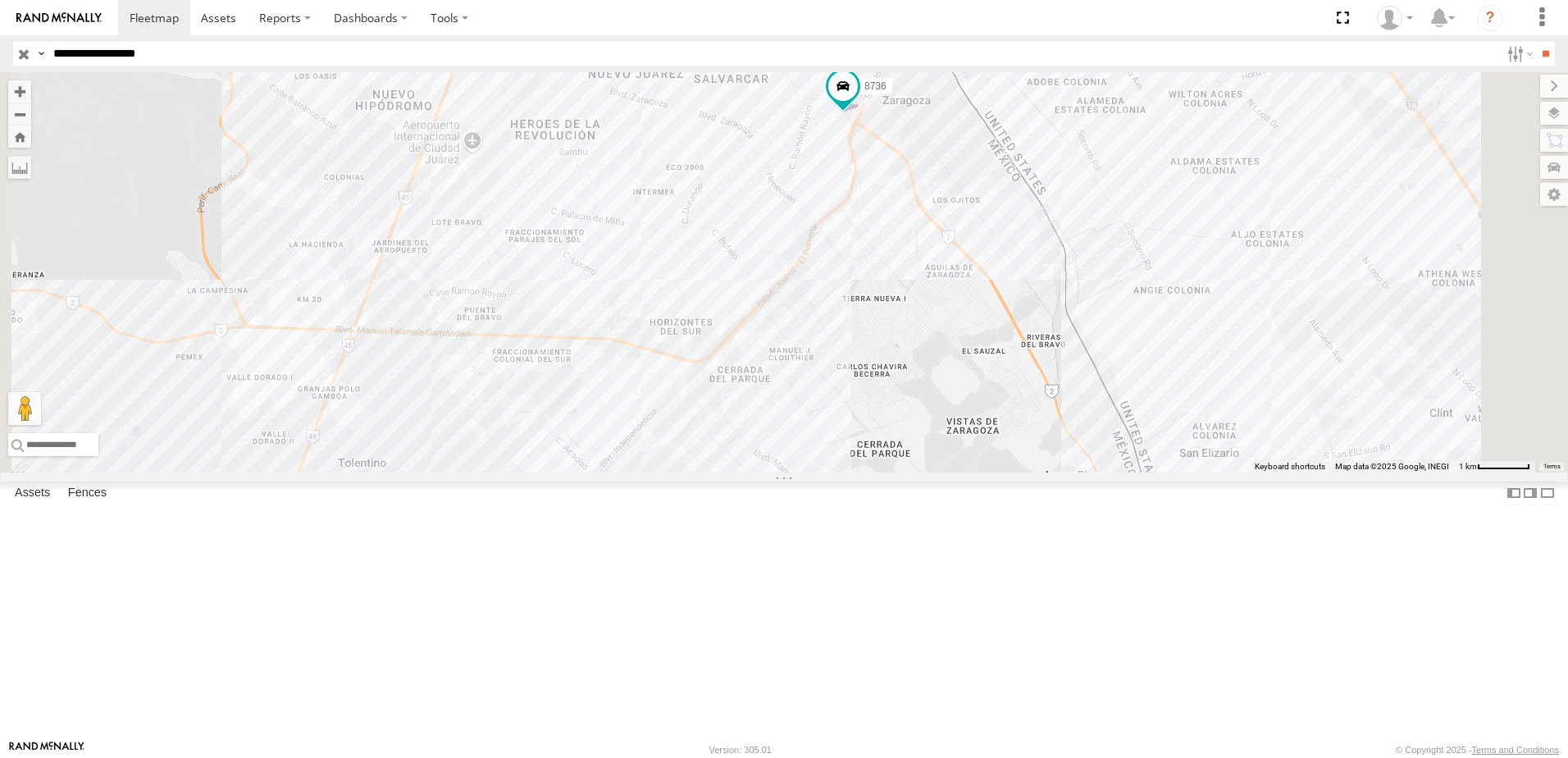
drag, startPoint x: 913, startPoint y: 396, endPoint x: 918, endPoint y: 417, distance: 21.6
click at [916, 417] on div "7323 8736 558 338" at bounding box center [784, 273] width 1568 height 401
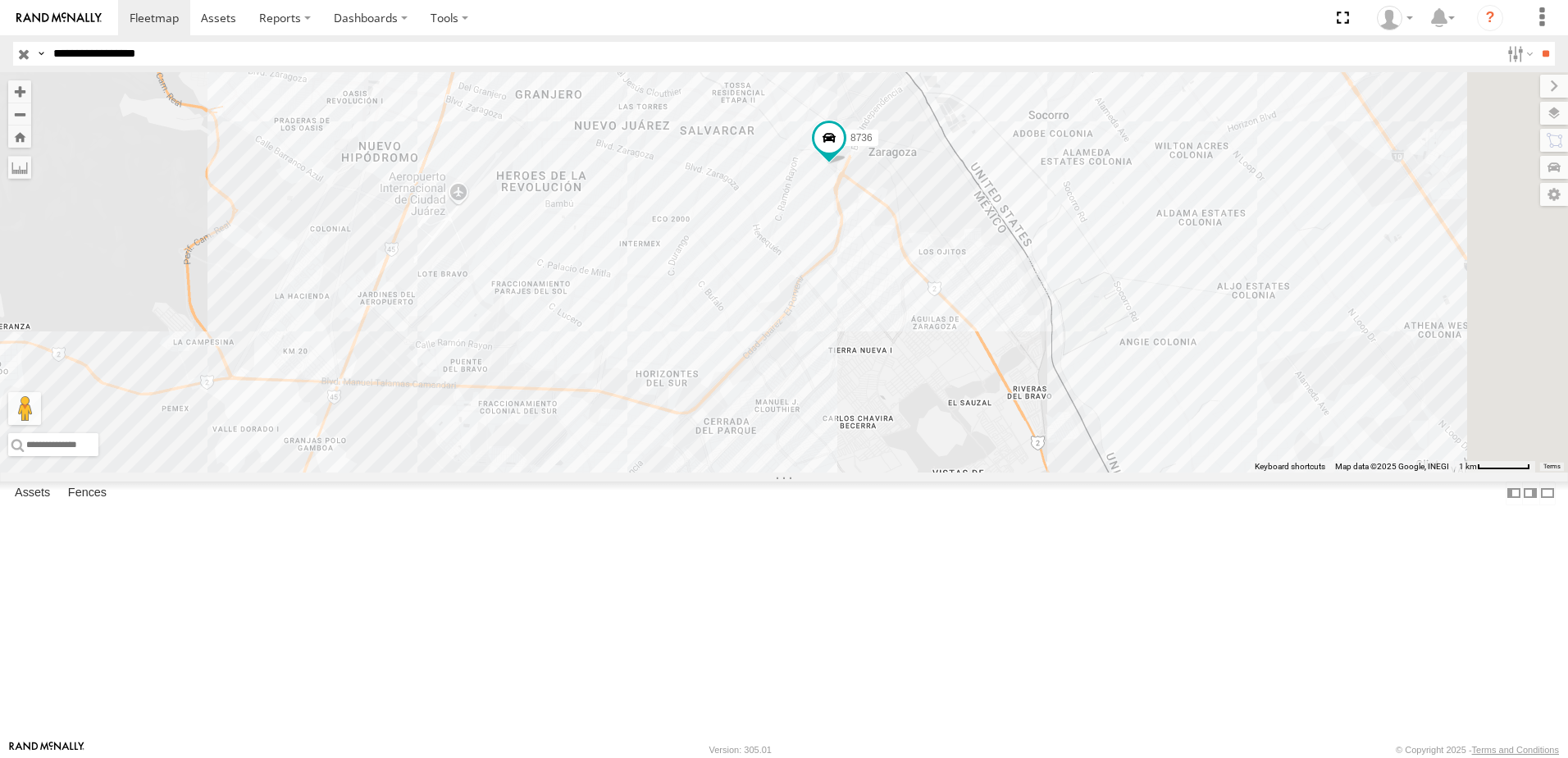
drag, startPoint x: 1034, startPoint y: 390, endPoint x: 1010, endPoint y: 458, distance: 72.1
click at [1010, 458] on div "7323 8736 558 338" at bounding box center [784, 273] width 1568 height 401
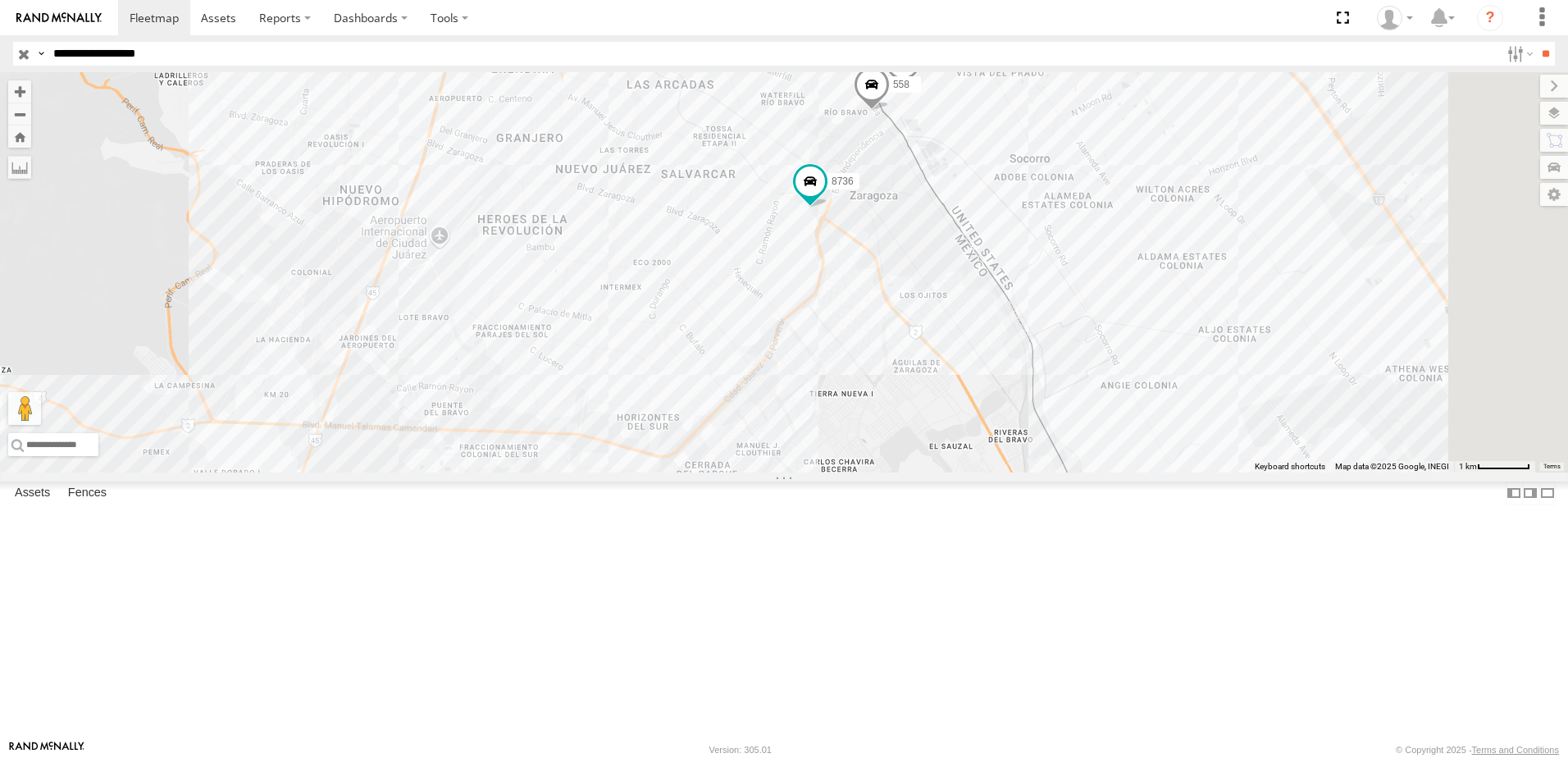
drag, startPoint x: 1138, startPoint y: 328, endPoint x: 1121, endPoint y: 366, distance: 41.6
click at [1121, 366] on div "7323 8736 558 338" at bounding box center [784, 273] width 1568 height 401
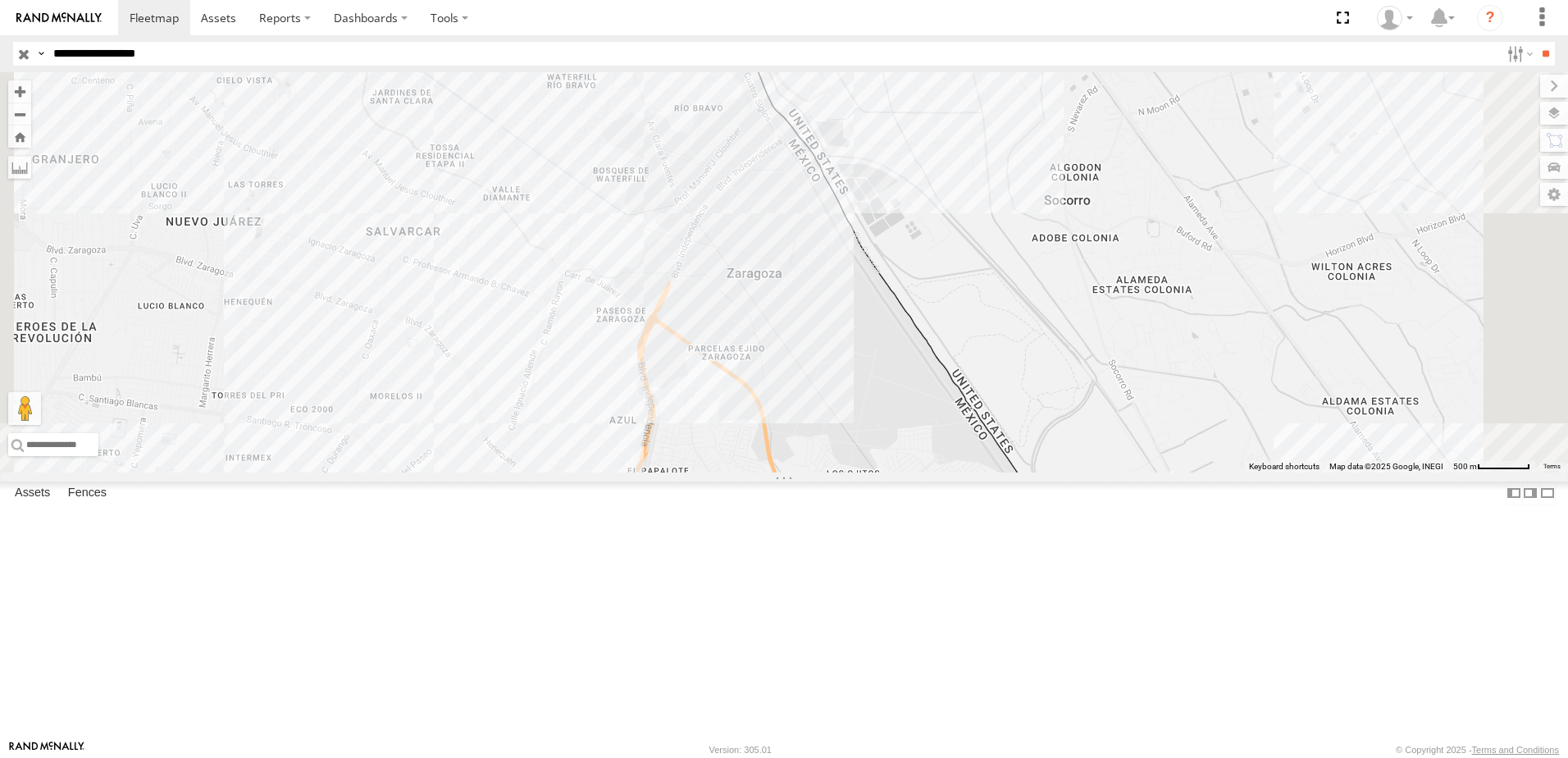
drag, startPoint x: 1006, startPoint y: 282, endPoint x: 985, endPoint y: 341, distance: 62.6
click at [986, 341] on div "8736 338 2" at bounding box center [784, 273] width 1568 height 401
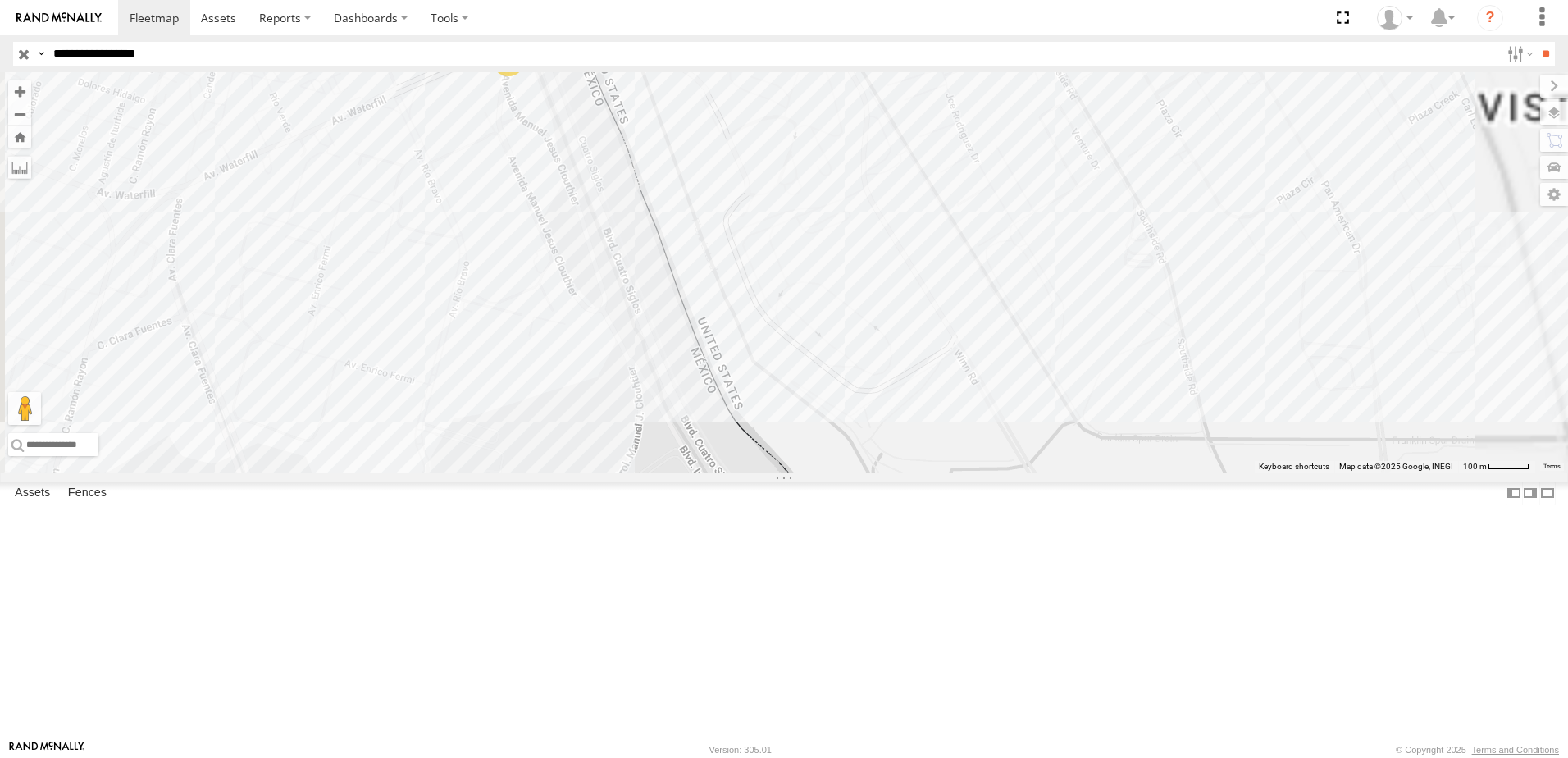
drag, startPoint x: 845, startPoint y: 208, endPoint x: 836, endPoint y: 256, distance: 48.8
click at [839, 255] on div "338 2 558" at bounding box center [784, 273] width 1568 height 401
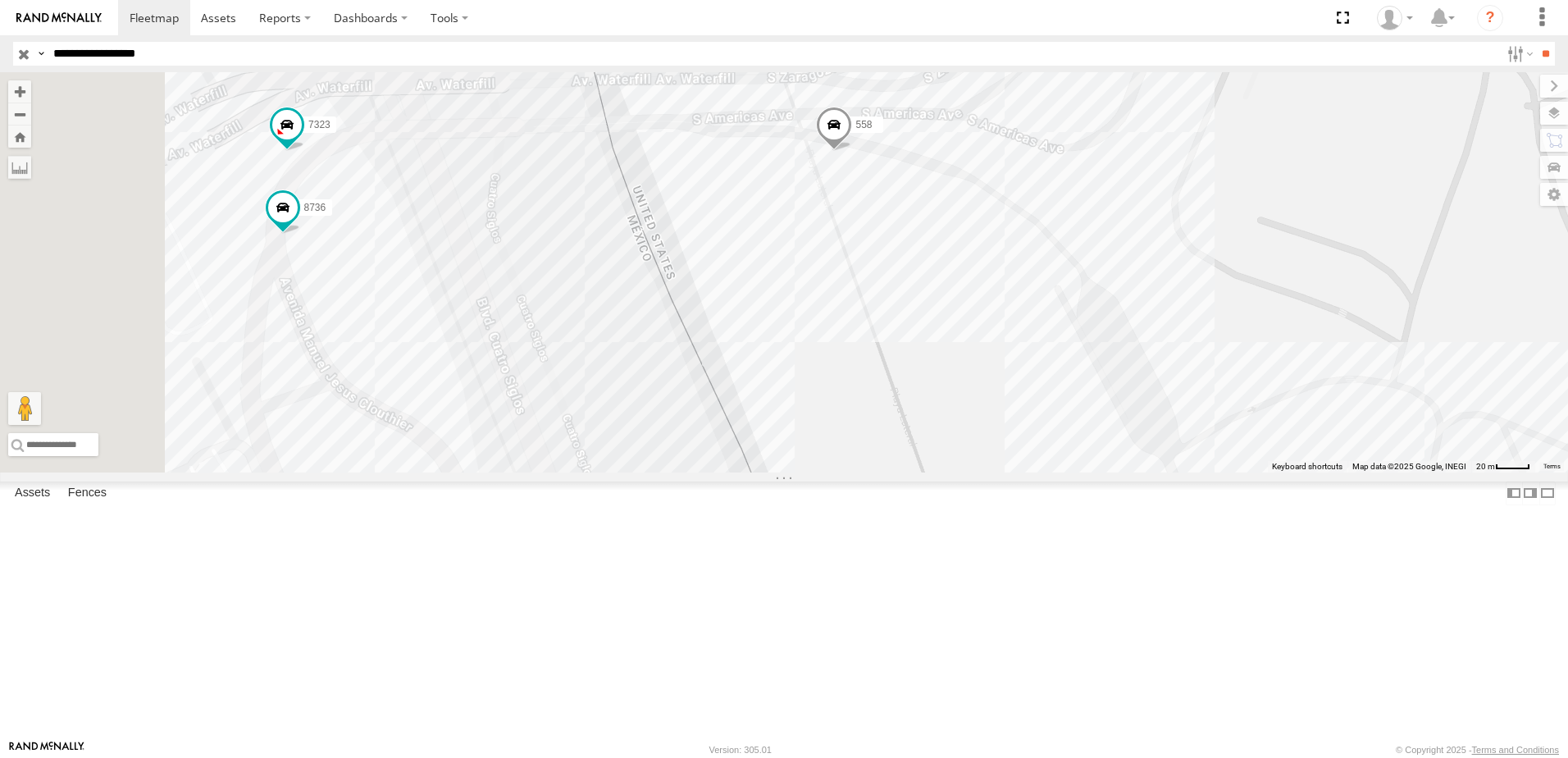
drag, startPoint x: 672, startPoint y: 379, endPoint x: 904, endPoint y: 411, distance: 234.2
click at [904, 411] on div "338 558 7323 8736" at bounding box center [784, 273] width 1568 height 401
drag, startPoint x: 1097, startPoint y: 451, endPoint x: 1095, endPoint y: 460, distance: 9.2
click at [1095, 460] on div "338 558 7323 8736" at bounding box center [784, 273] width 1568 height 401
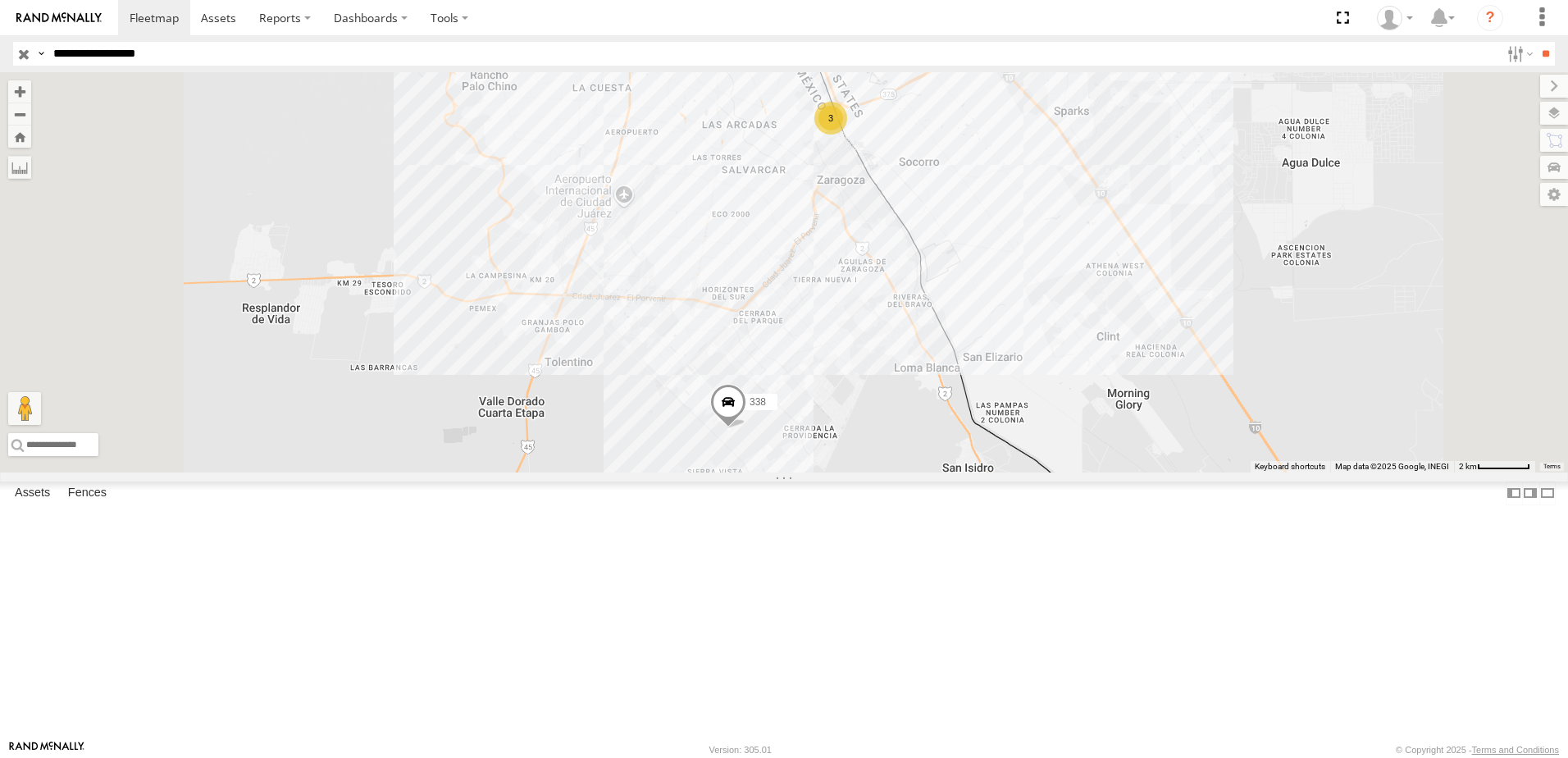
drag, startPoint x: 1044, startPoint y: 235, endPoint x: 1030, endPoint y: 282, distance: 49.0
click at [1032, 280] on div "3 338" at bounding box center [784, 273] width 1568 height 401
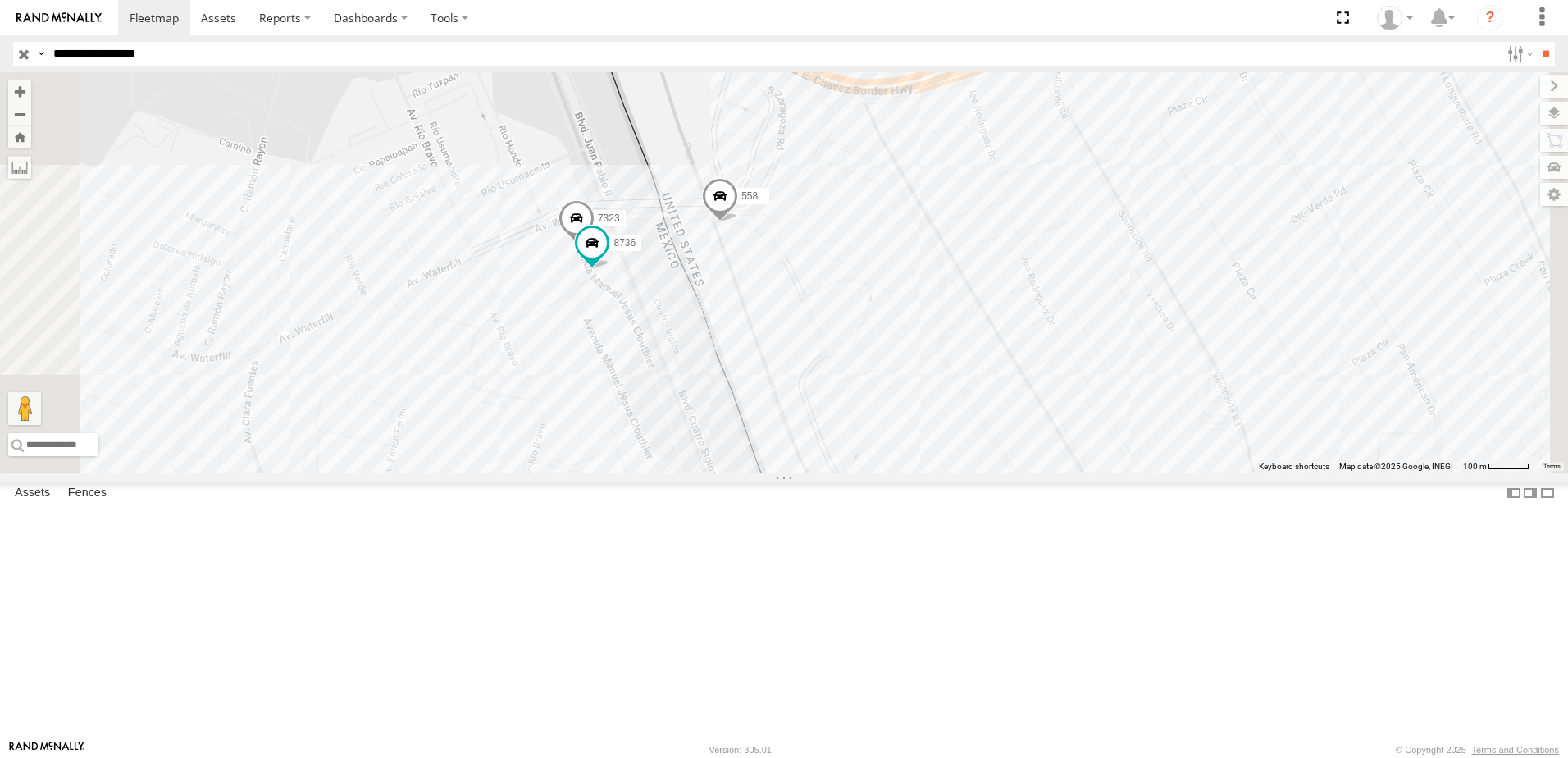
click at [961, 356] on div "338 558 7323 8736" at bounding box center [784, 273] width 1568 height 401
click at [959, 457] on div "338 558 7323 8736 AD AMERICANA AD AMERICANA 7" at bounding box center [784, 273] width 1568 height 401
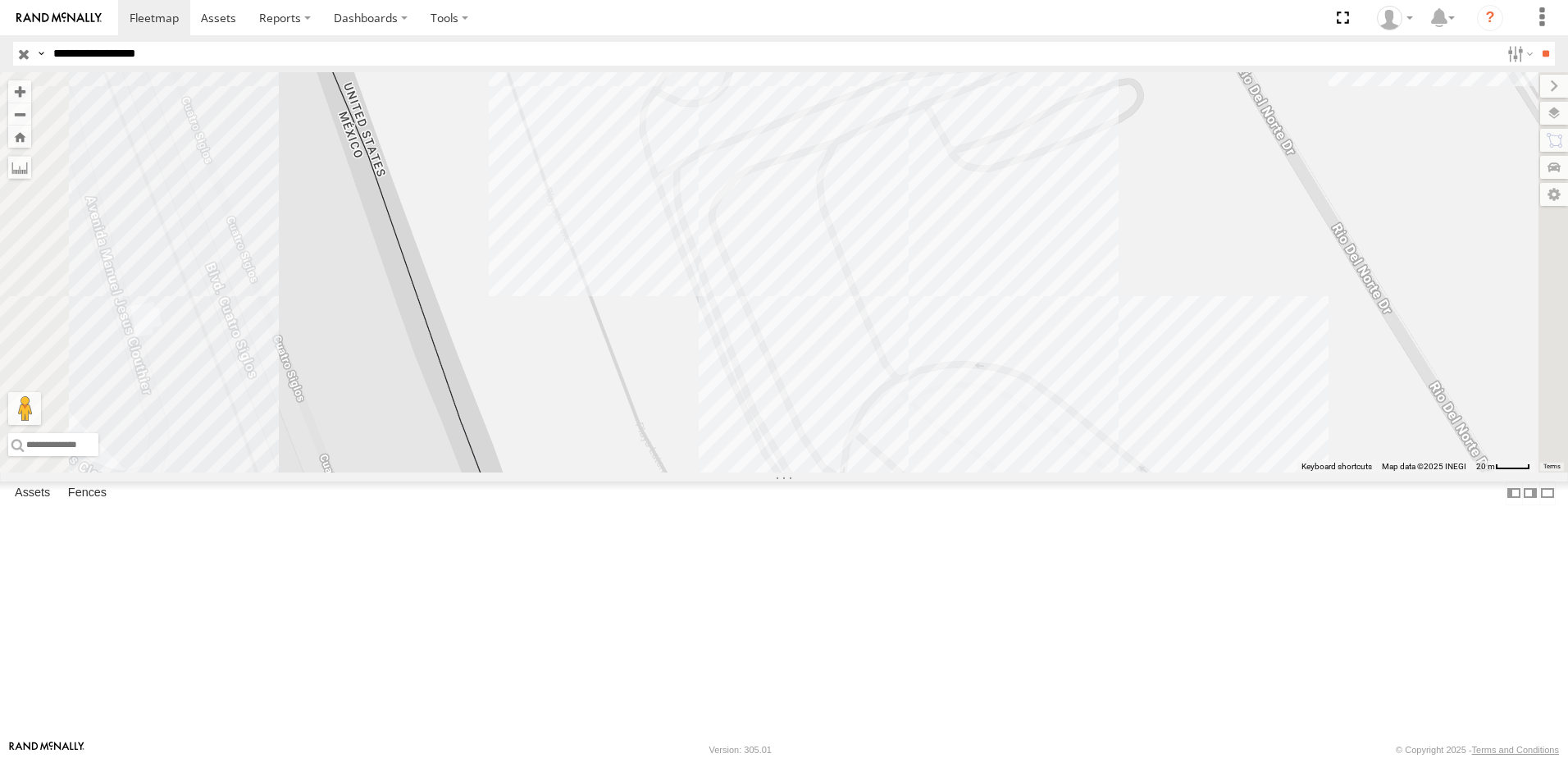
drag, startPoint x: 1202, startPoint y: 619, endPoint x: 1065, endPoint y: 408, distance: 251.6
click at [1065, 408] on div "338 558 7323 8736" at bounding box center [784, 273] width 1568 height 401
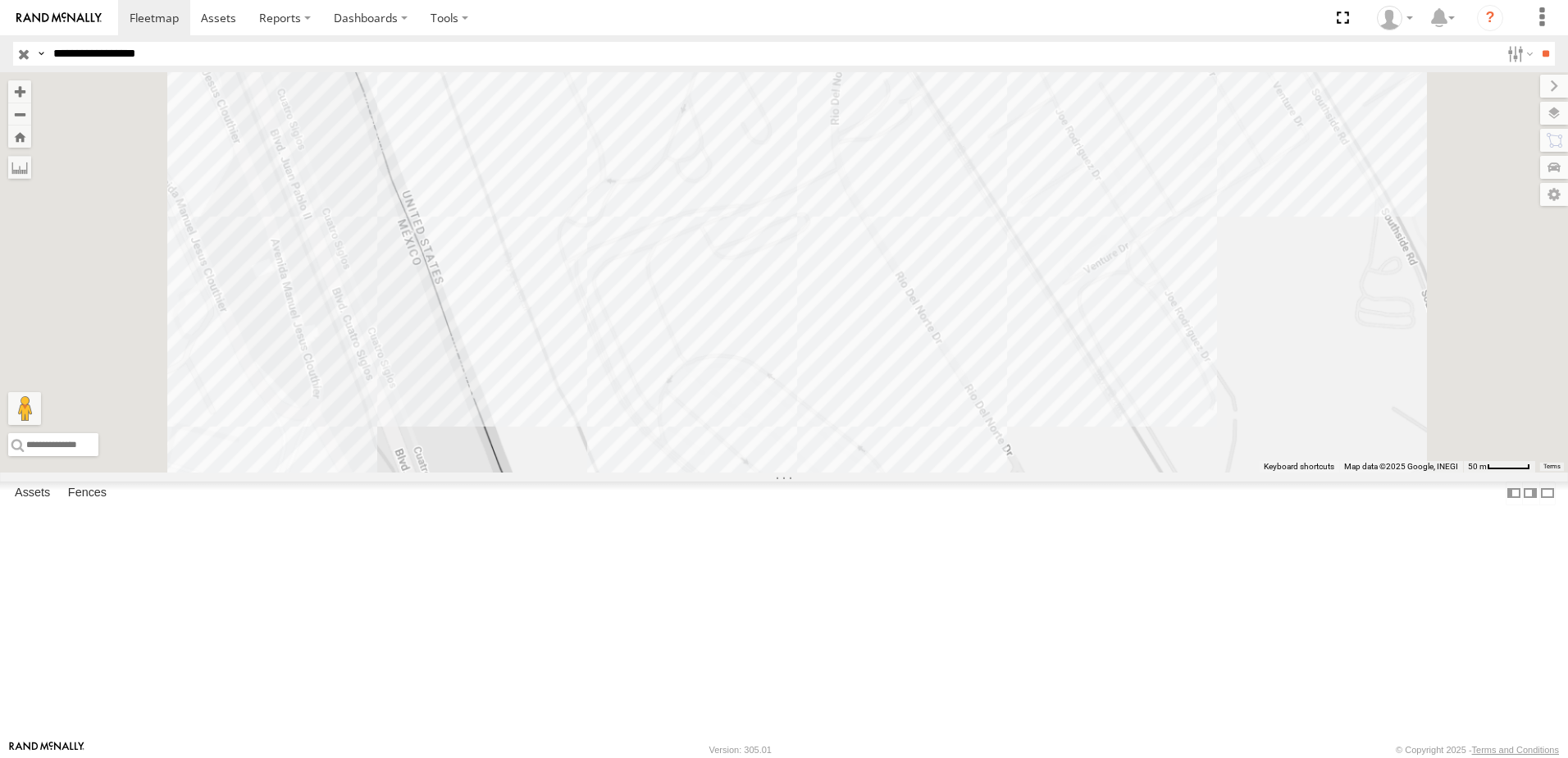
drag, startPoint x: 806, startPoint y: 550, endPoint x: 816, endPoint y: 588, distance: 39.3
click at [816, 473] on div "338 558 7323 8736" at bounding box center [784, 273] width 1568 height 401
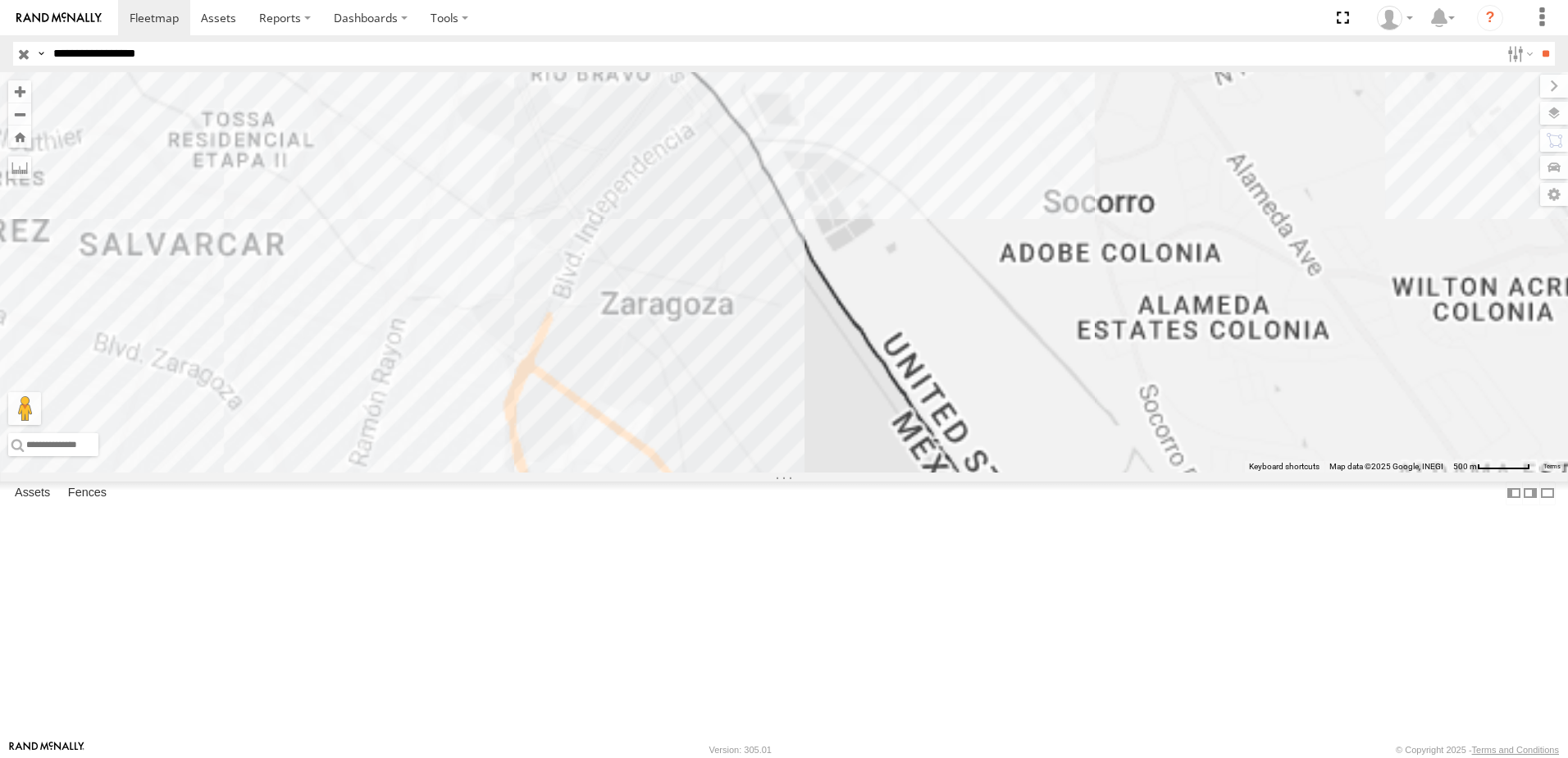
drag, startPoint x: 991, startPoint y: 302, endPoint x: 932, endPoint y: 454, distance: 163.0
click at [932, 454] on div "338" at bounding box center [784, 273] width 1568 height 401
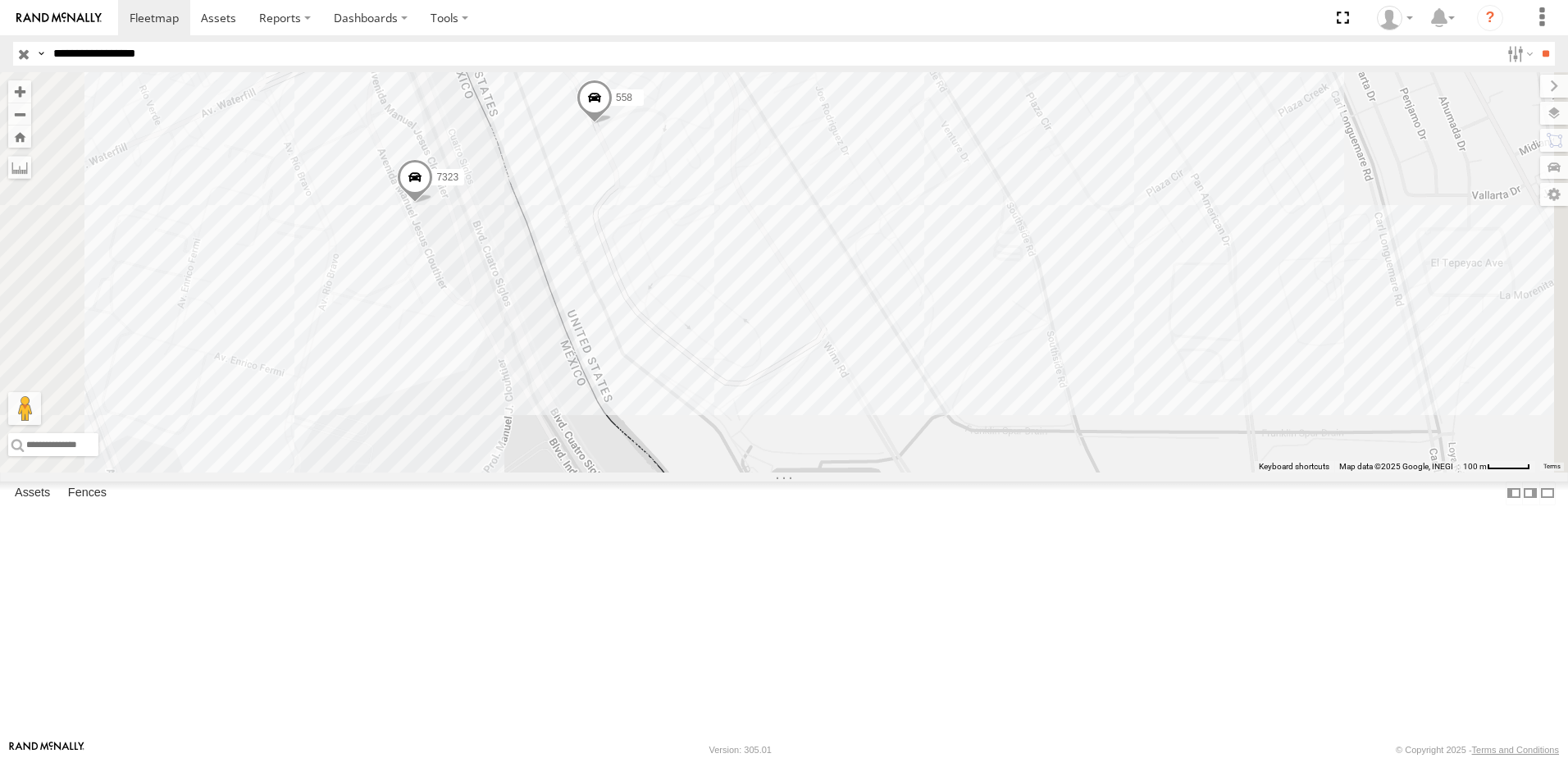
drag, startPoint x: 826, startPoint y: 416, endPoint x: 820, endPoint y: 629, distance: 213.1
click at [820, 473] on div "338 7323 558" at bounding box center [784, 273] width 1568 height 401
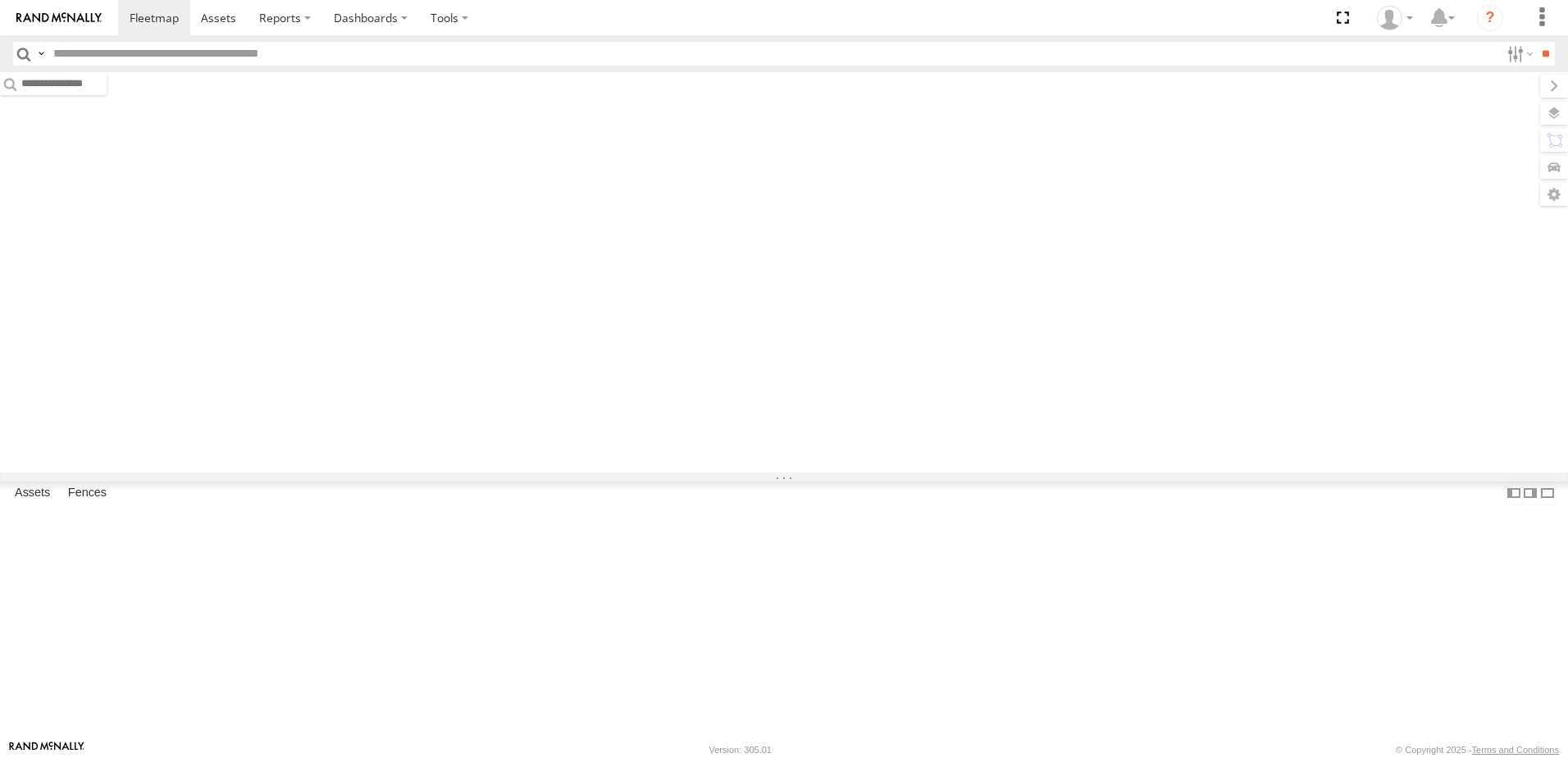
click at [39, 56] on label at bounding box center [41, 53] width 14 height 23
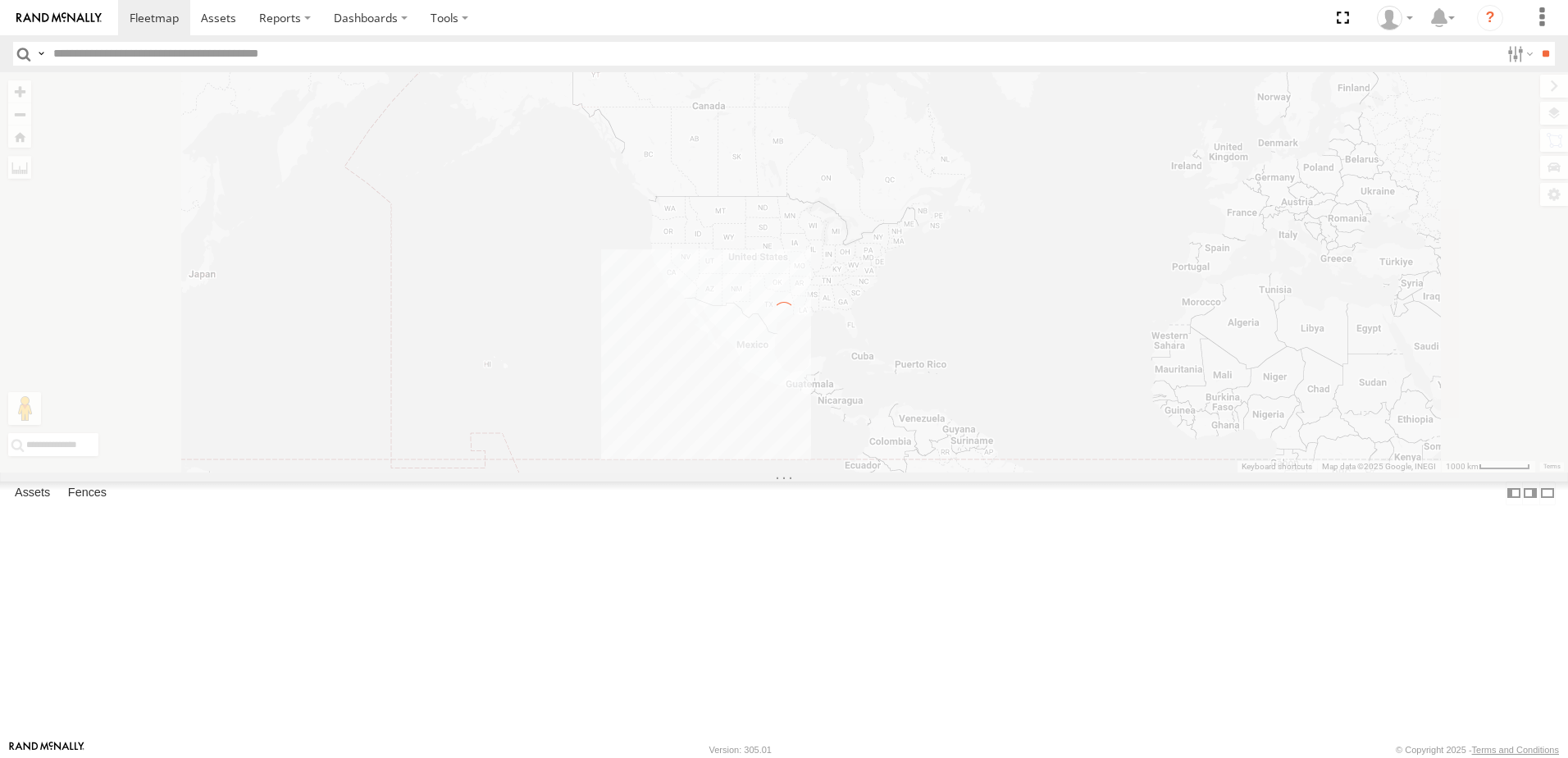
click at [0, 0] on span "Asset Label" at bounding box center [0, 0] width 0 height 0
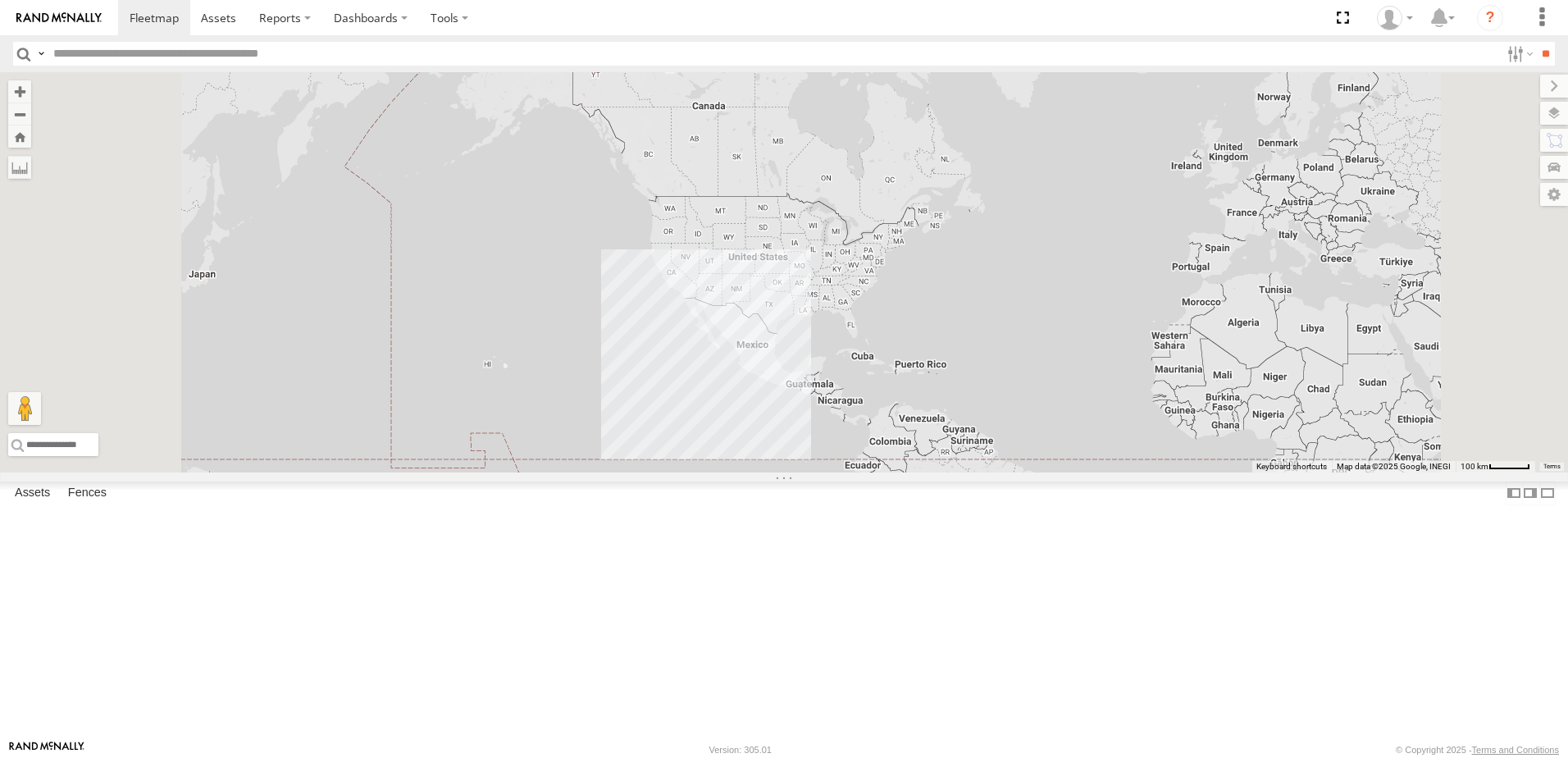
click at [122, 55] on input "text" at bounding box center [773, 53] width 1453 height 23
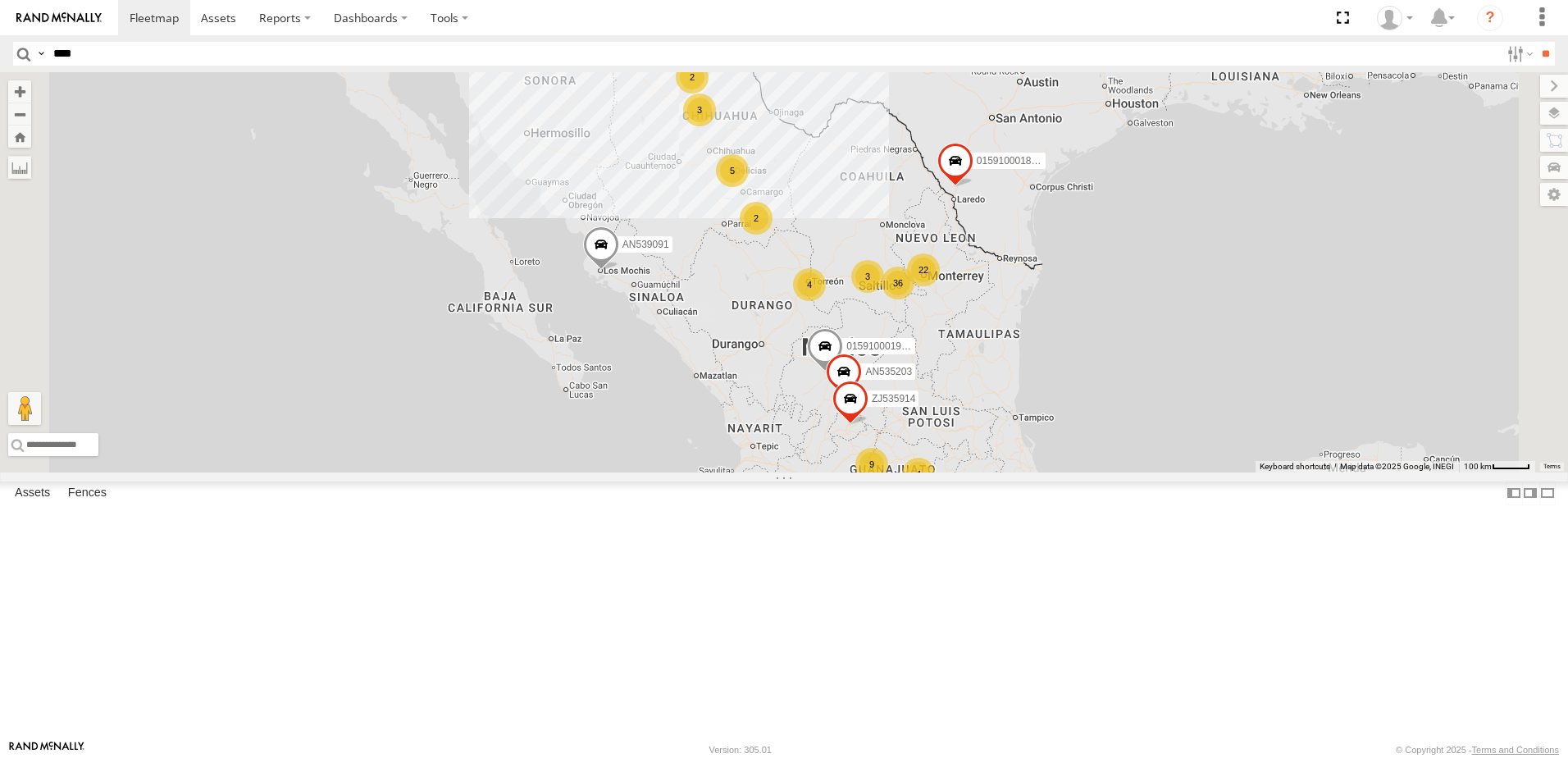
click at [1536, 42] on input "**" at bounding box center [1545, 53] width 19 height 23
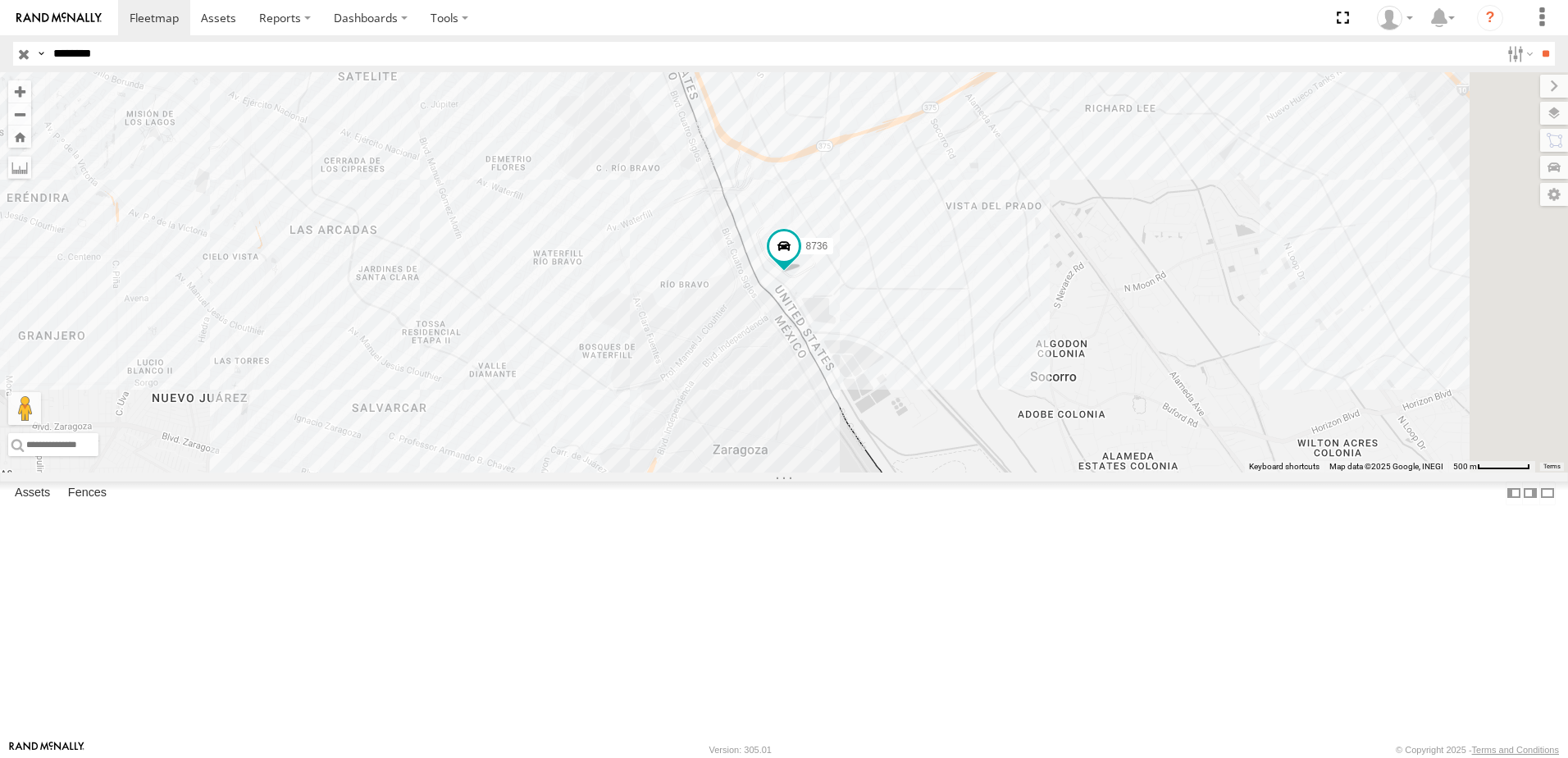
type input "********"
click at [1536, 42] on input "**" at bounding box center [1545, 53] width 19 height 23
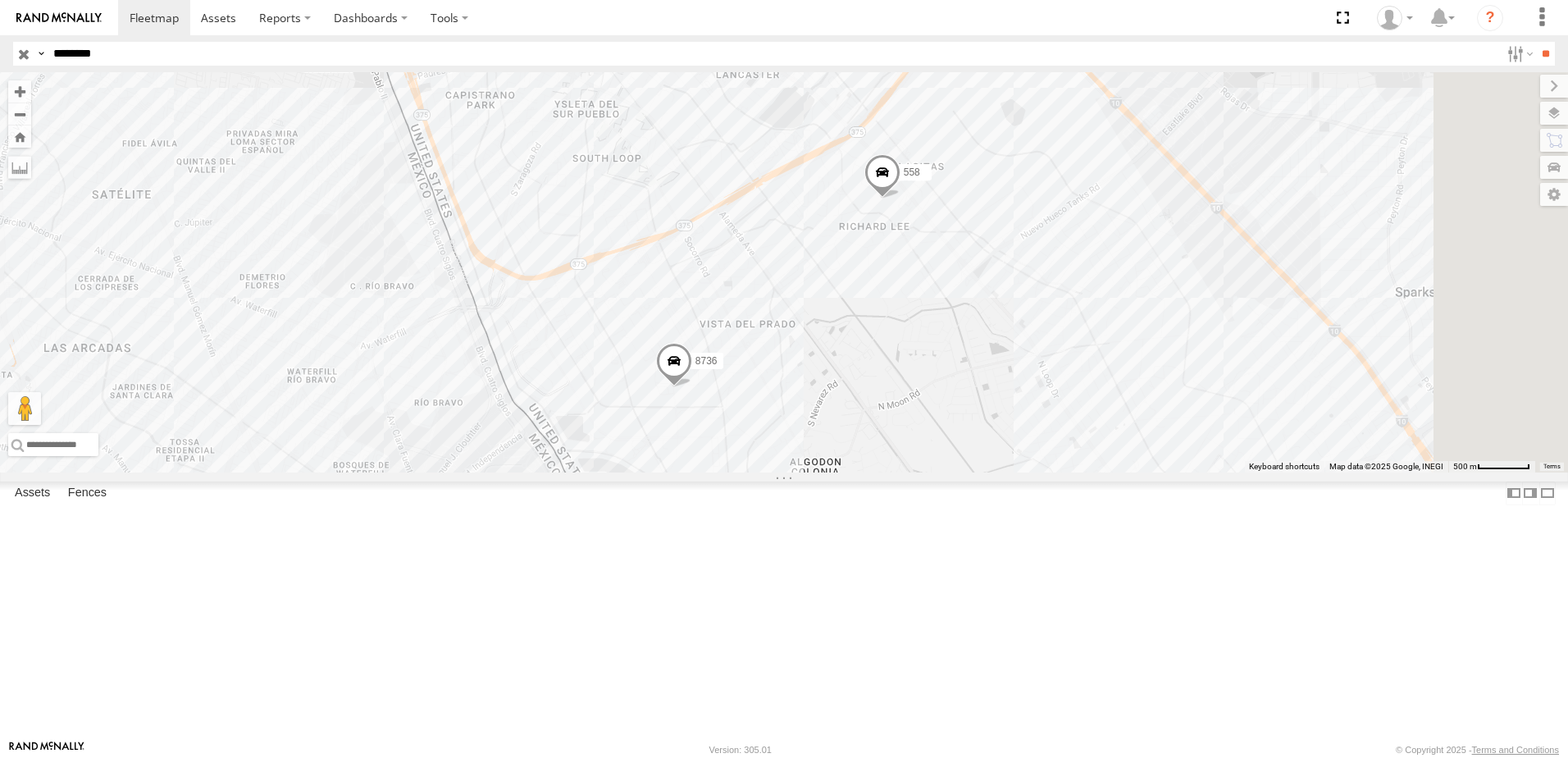
click at [1073, 473] on div "8736 558" at bounding box center [784, 273] width 1568 height 401
